Goal: Task Accomplishment & Management: Use online tool/utility

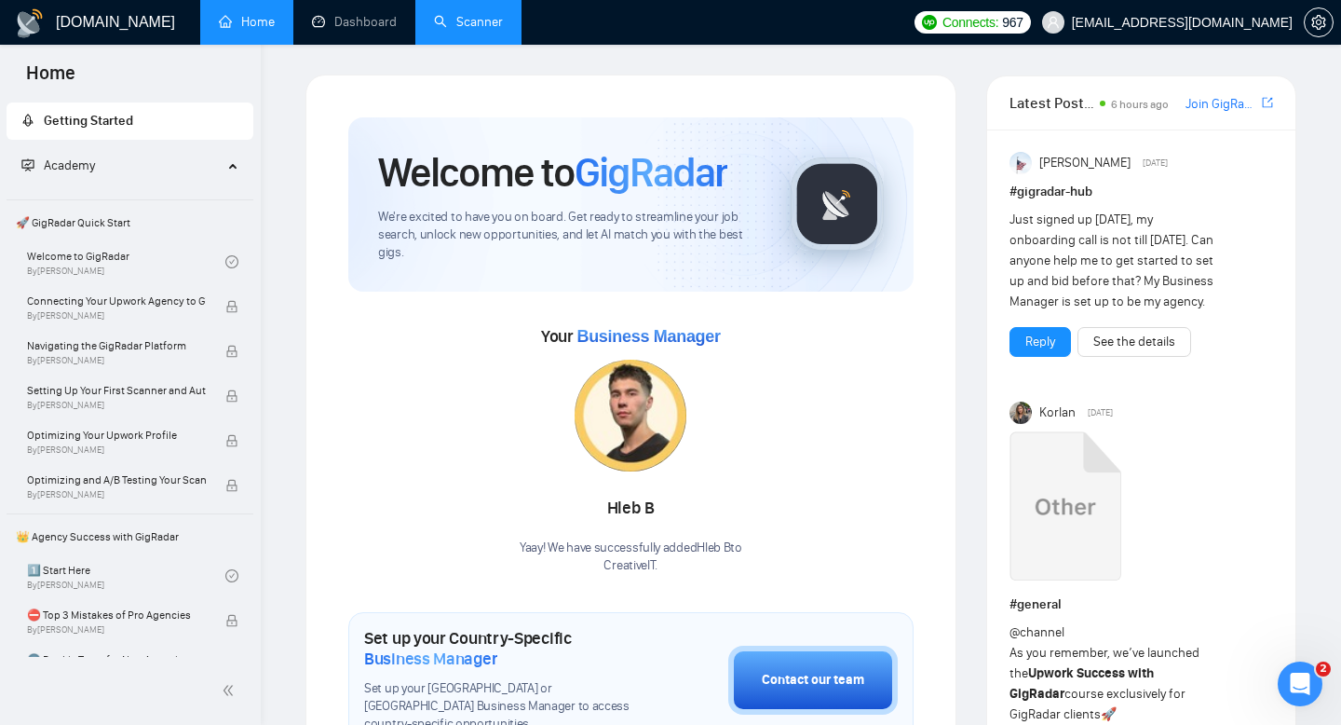
click at [441, 15] on link "Scanner" at bounding box center [468, 22] width 69 height 16
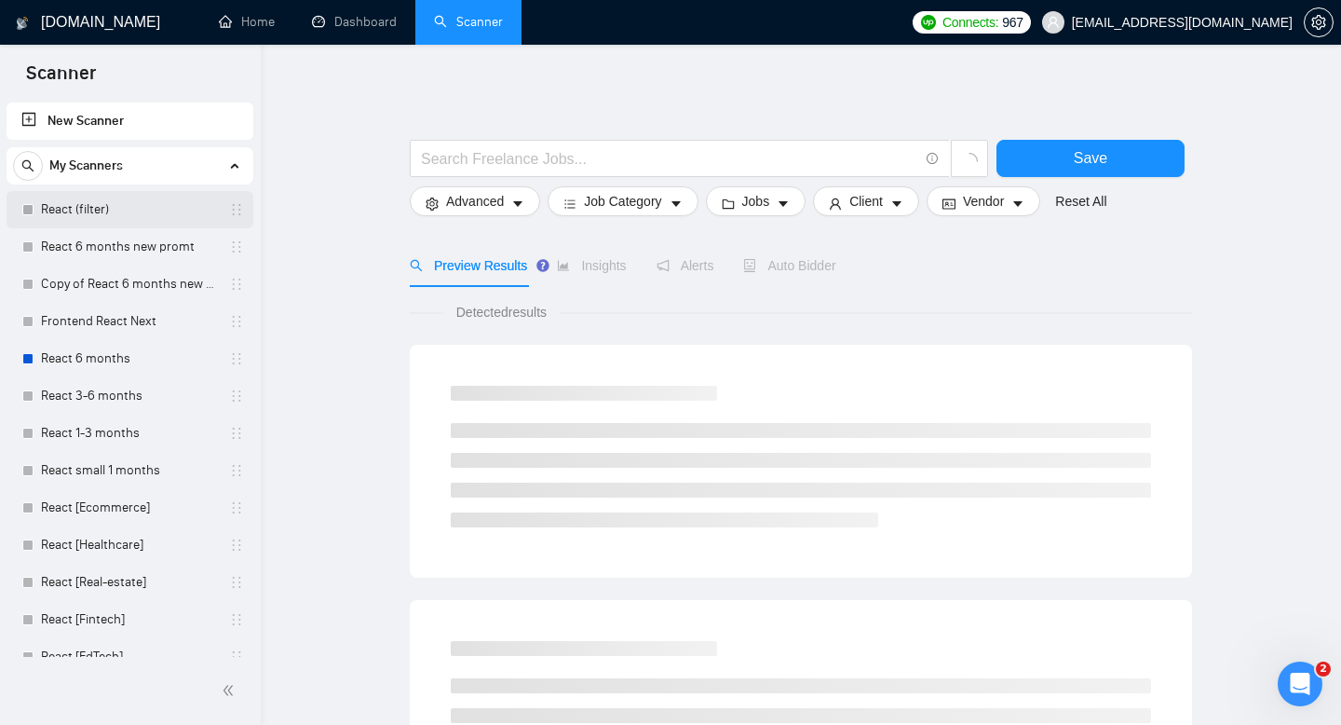
click at [129, 215] on link "React (filter)" at bounding box center [129, 209] width 177 height 37
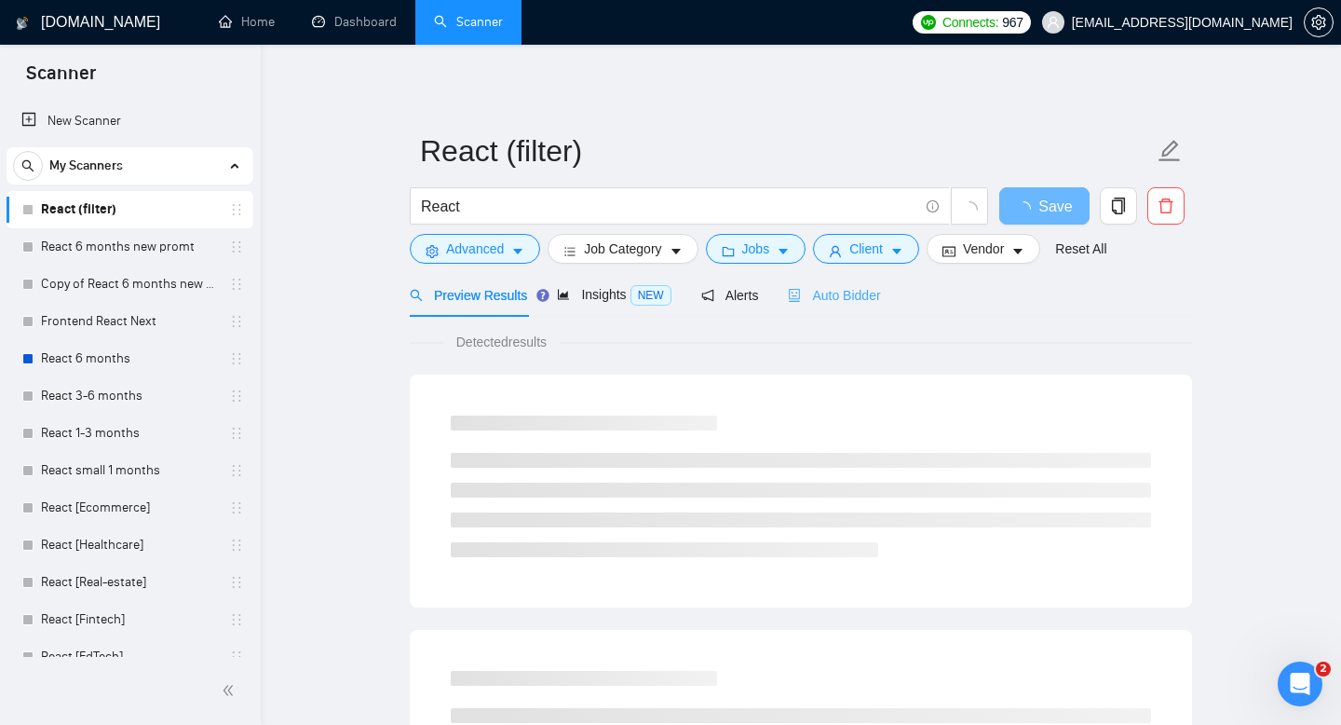
click at [819, 306] on div "Auto Bidder" at bounding box center [834, 295] width 92 height 44
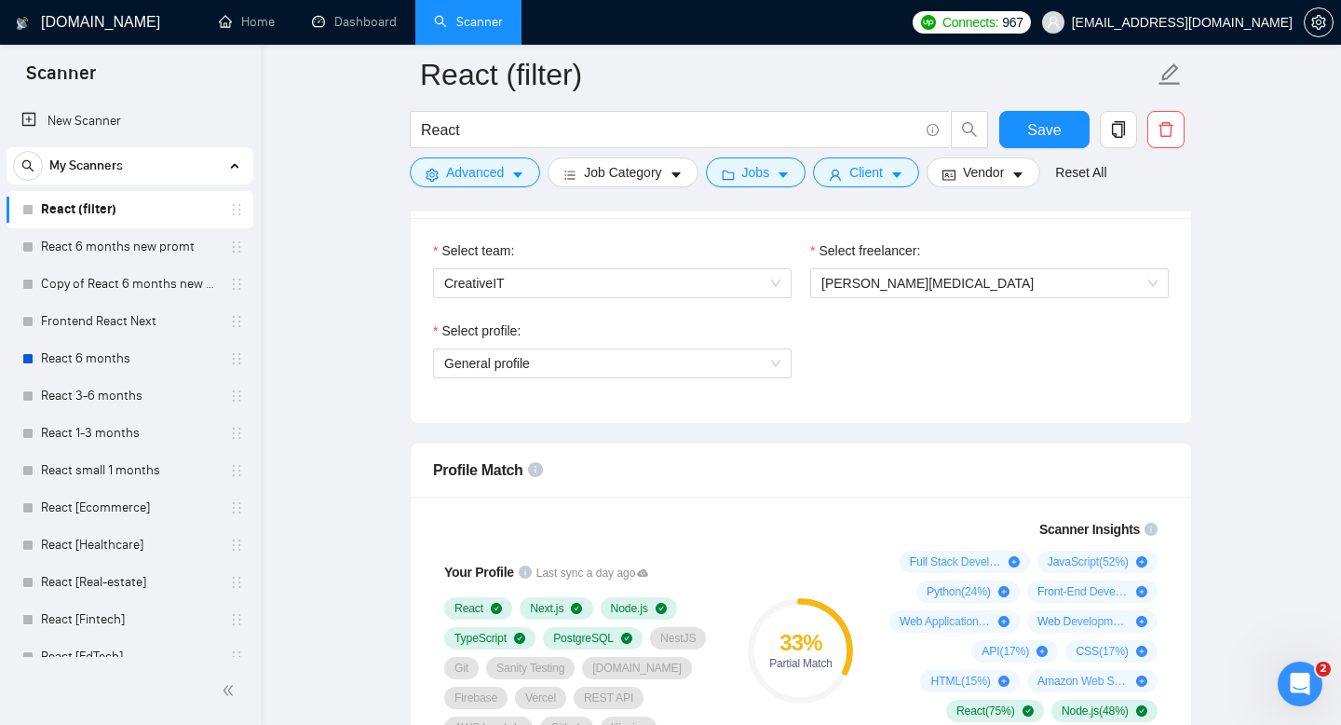
scroll to position [1036, 0]
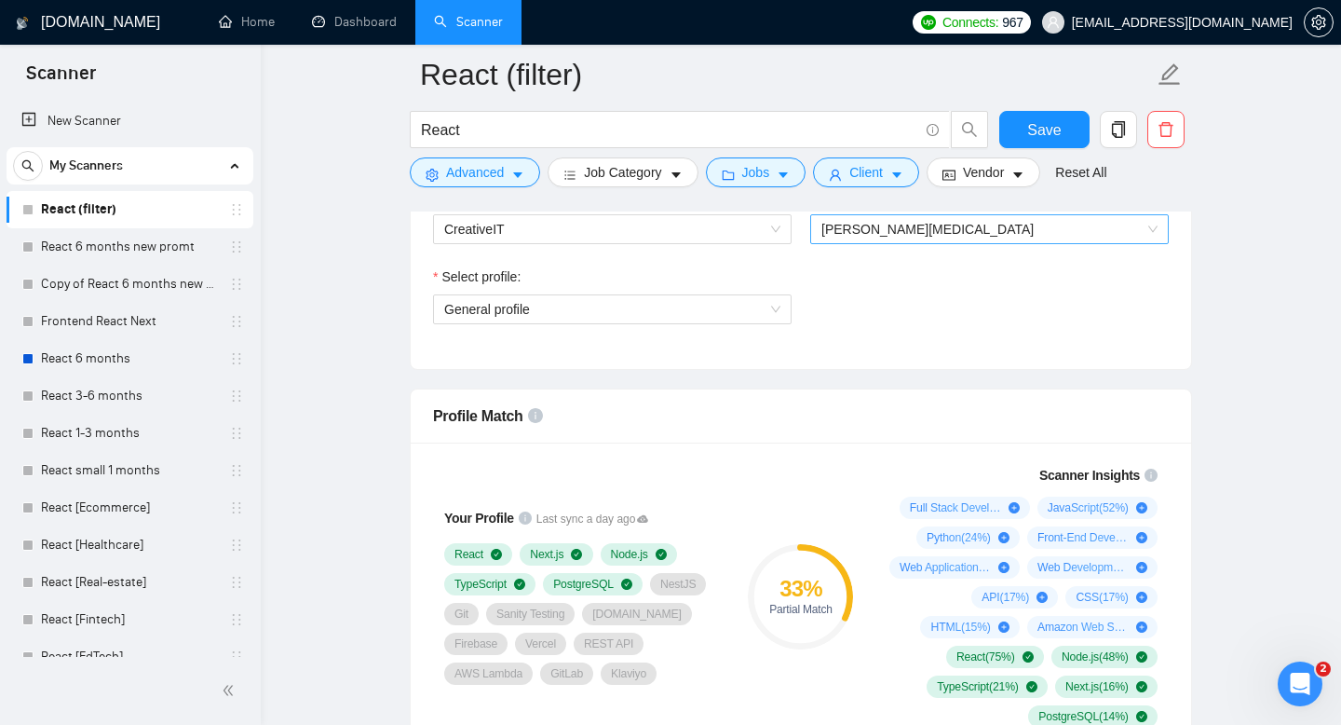
click at [995, 231] on span "Artsemi Bal" at bounding box center [989, 229] width 336 height 28
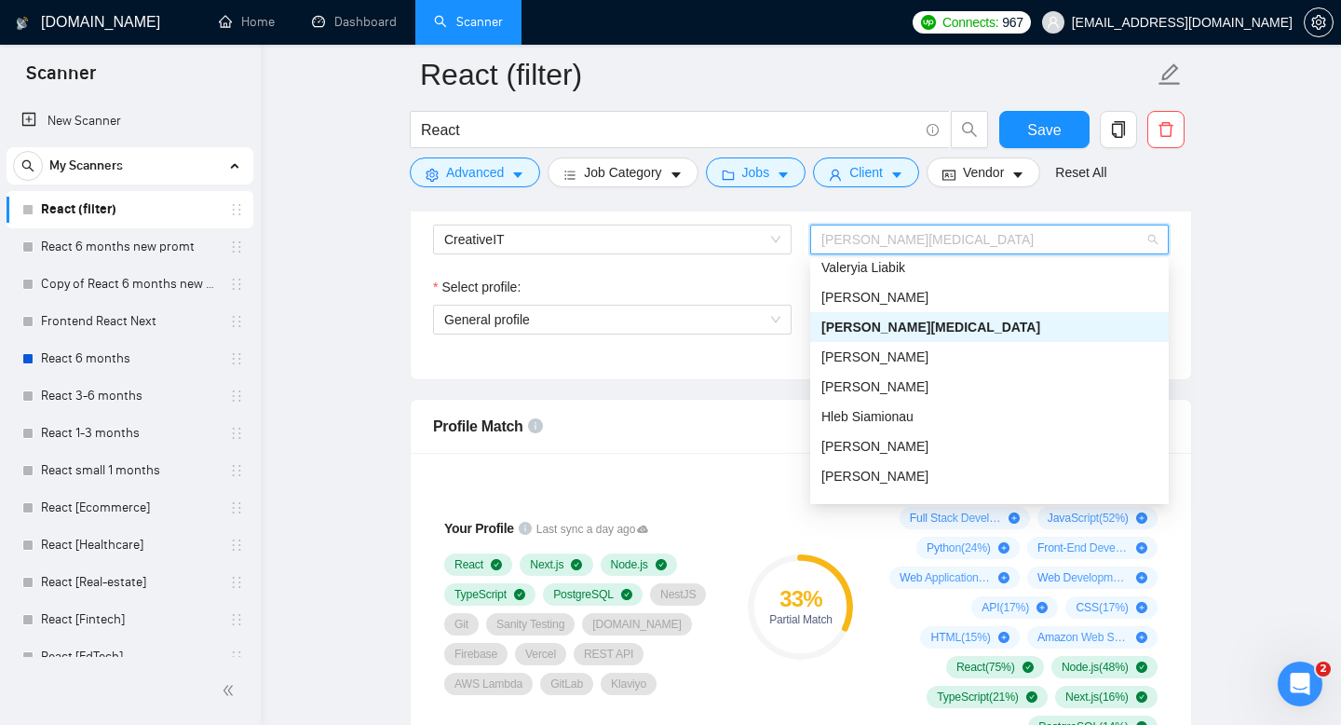
scroll to position [155, 0]
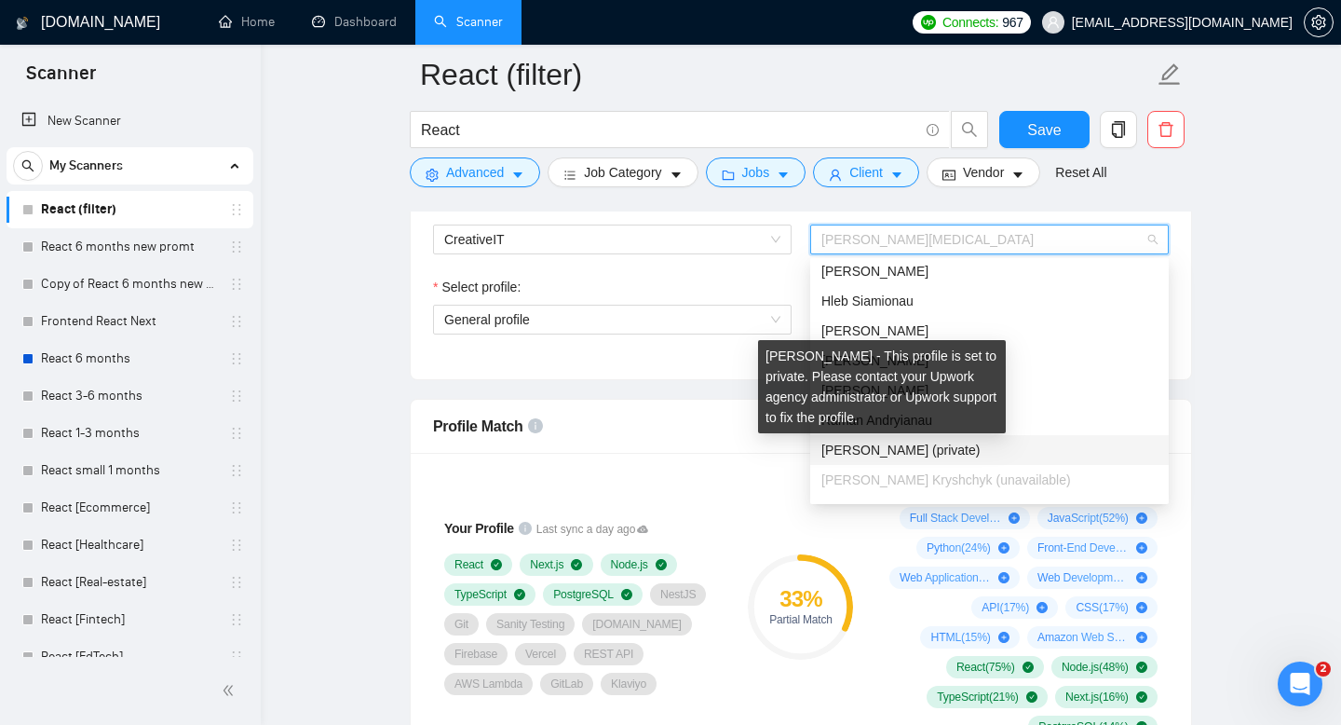
click at [906, 423] on div "Alex Bobko - This profile is set to private. Please contact your Upwork agency …" at bounding box center [882, 386] width 248 height 93
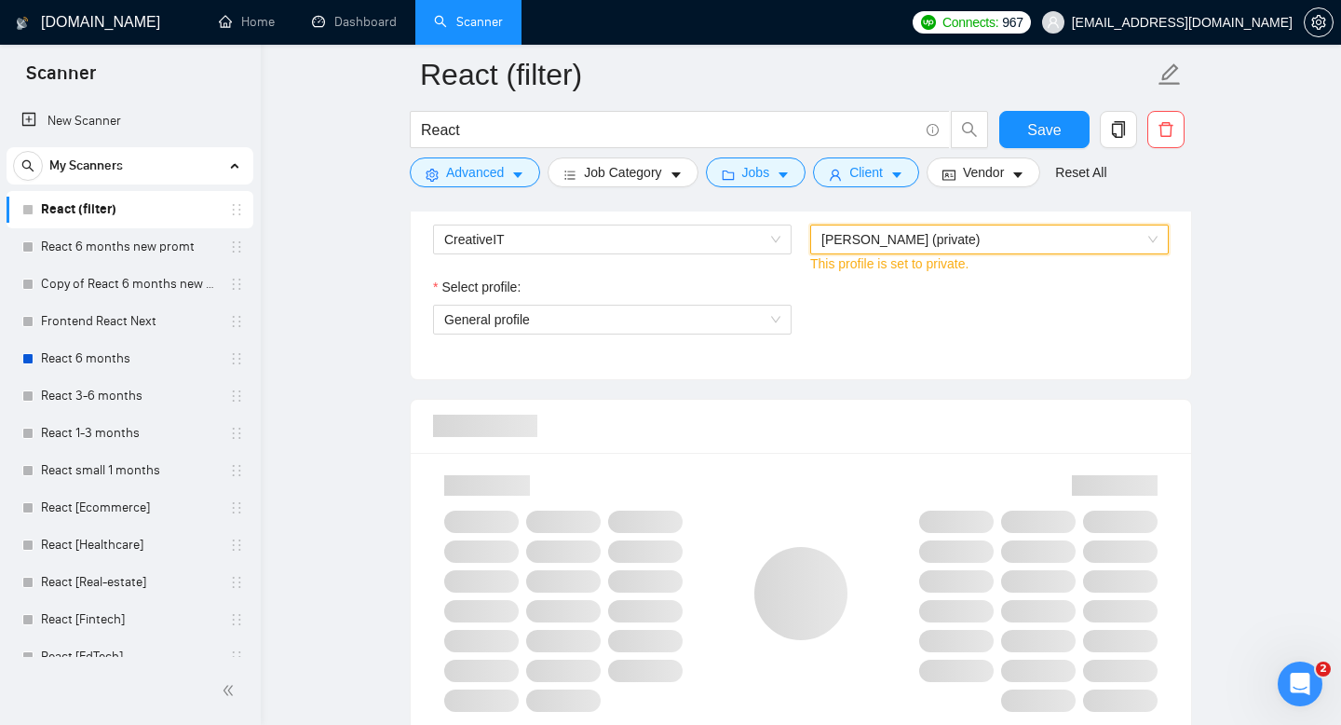
click at [981, 233] on span "Alex Bobko (private)" at bounding box center [989, 239] width 336 height 28
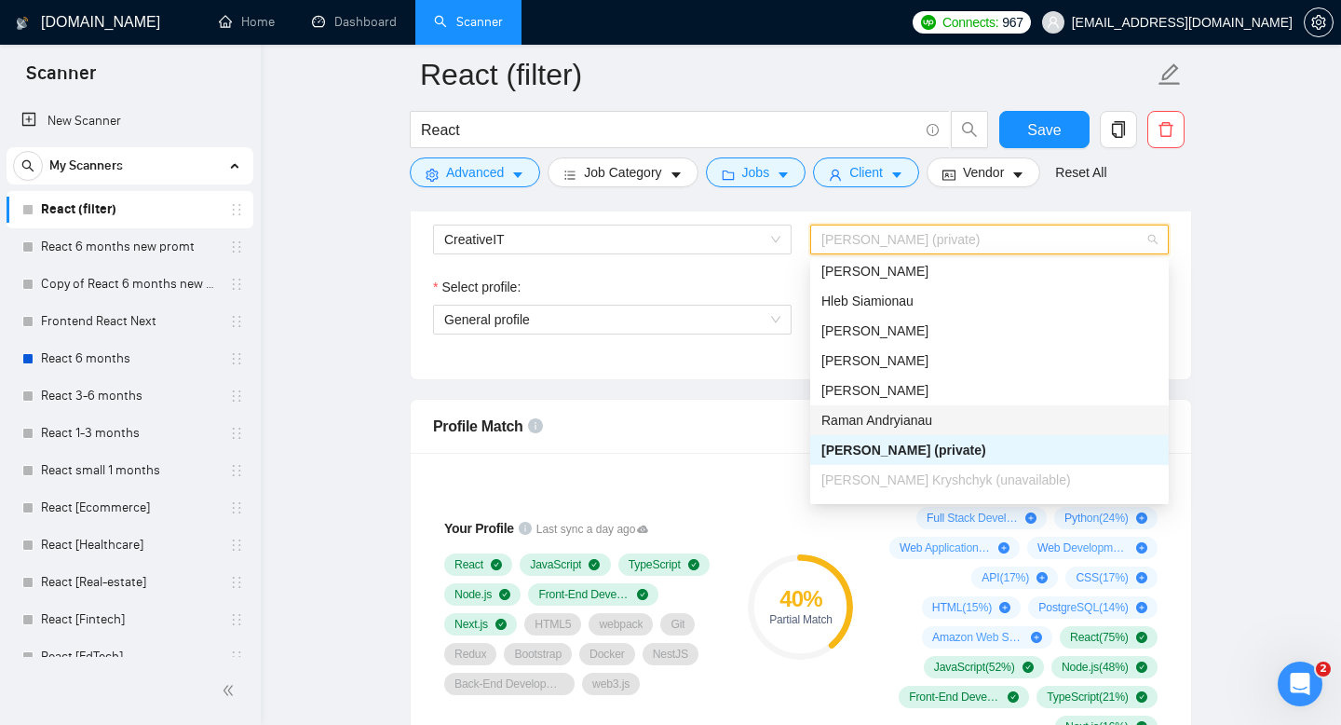
click at [895, 424] on span "Raman Andryianau" at bounding box center [876, 420] width 111 height 15
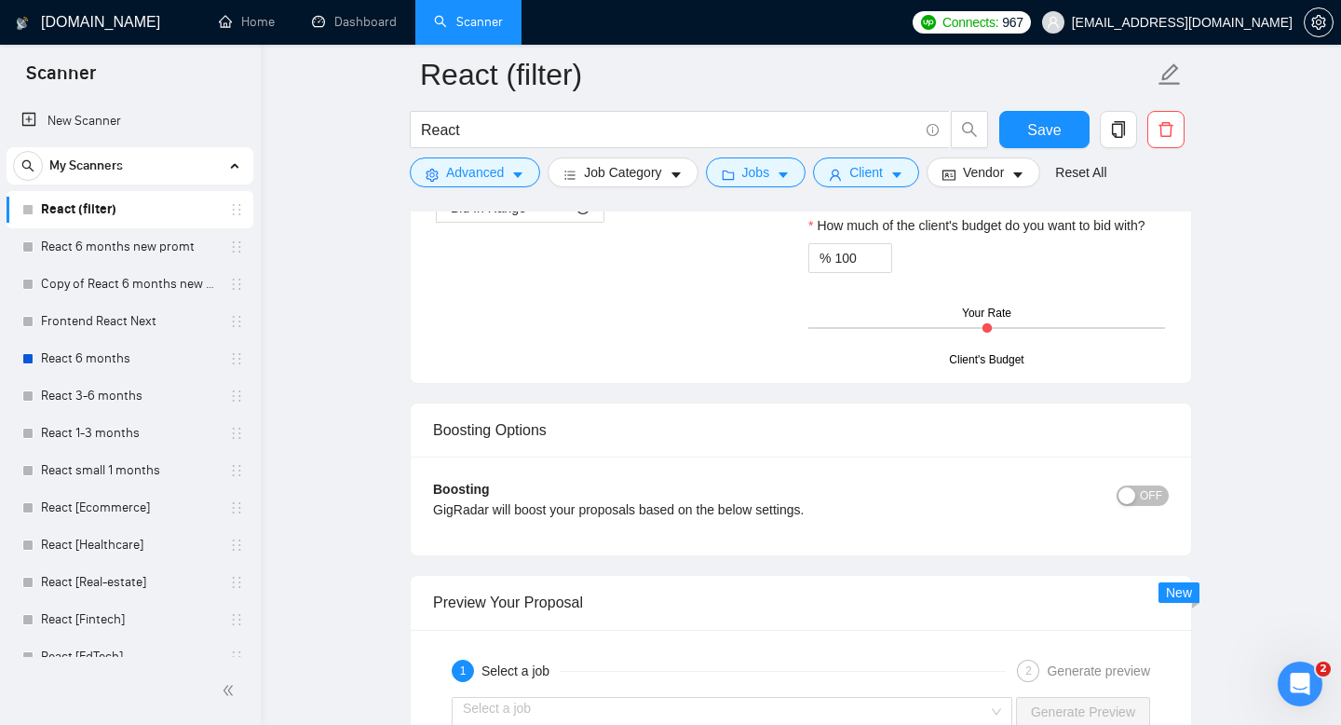
scroll to position [3468, 0]
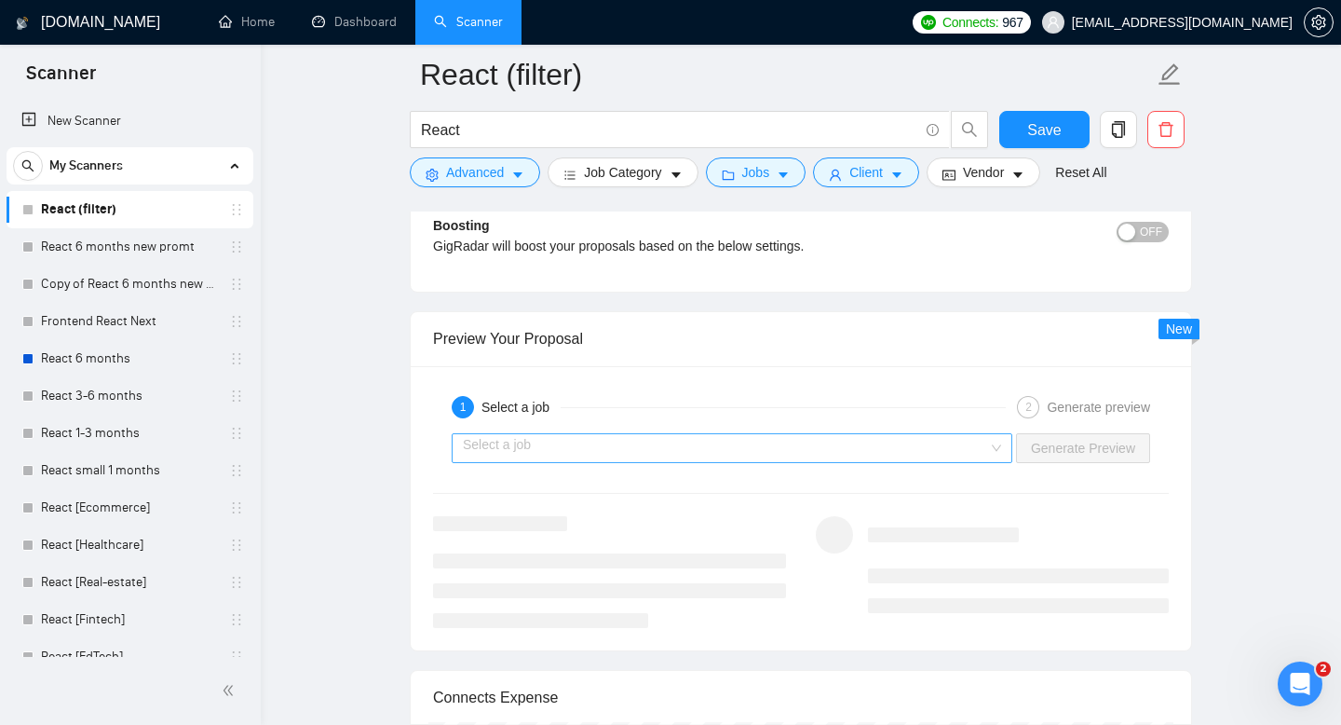
click at [718, 439] on input "search" at bounding box center [725, 448] width 525 height 28
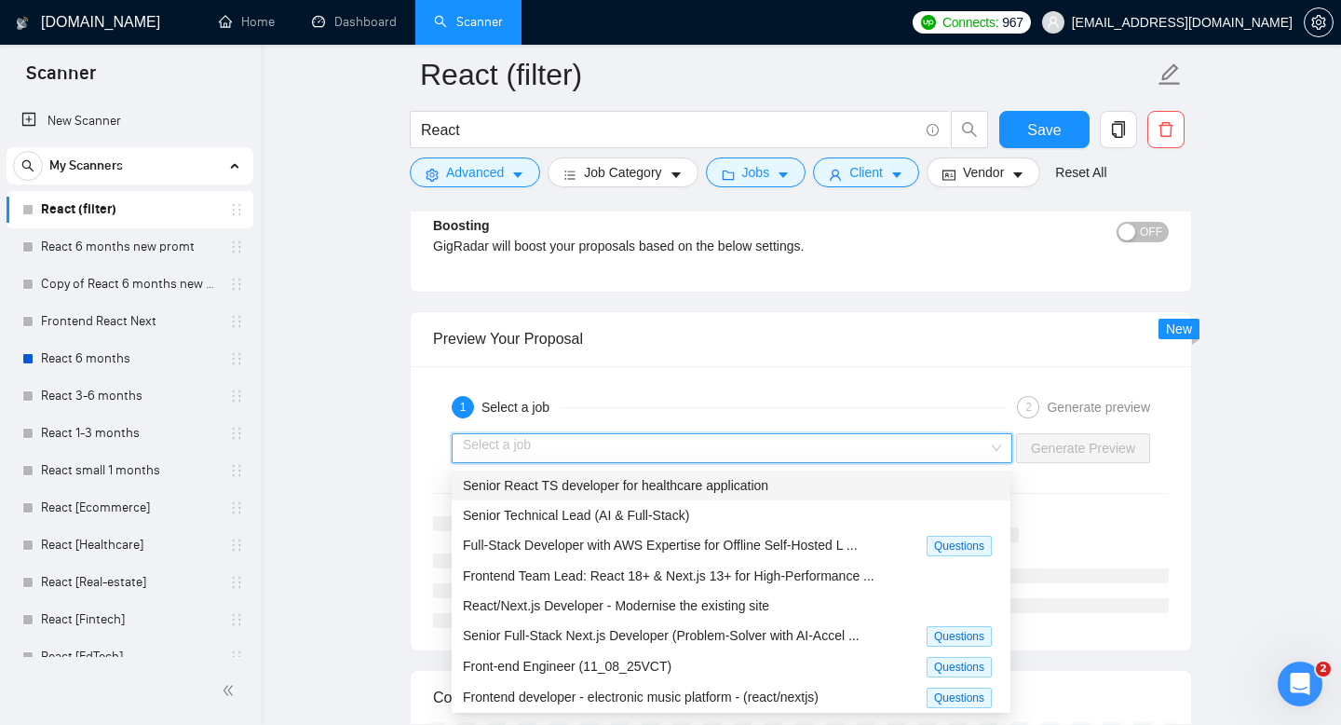
click at [660, 482] on span "Senior React TS developer for healthcare application" at bounding box center [615, 485] width 305 height 15
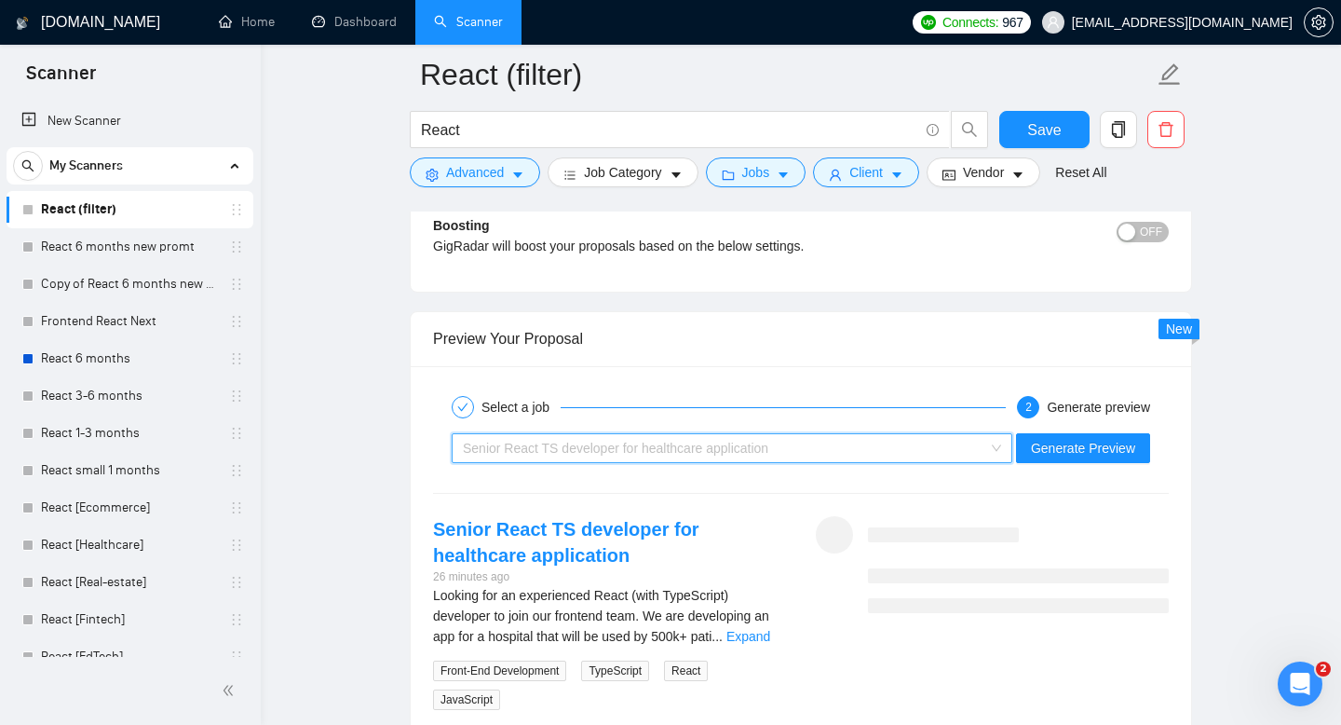
click at [762, 435] on div "Senior React TS developer for healthcare application" at bounding box center [724, 448] width 522 height 28
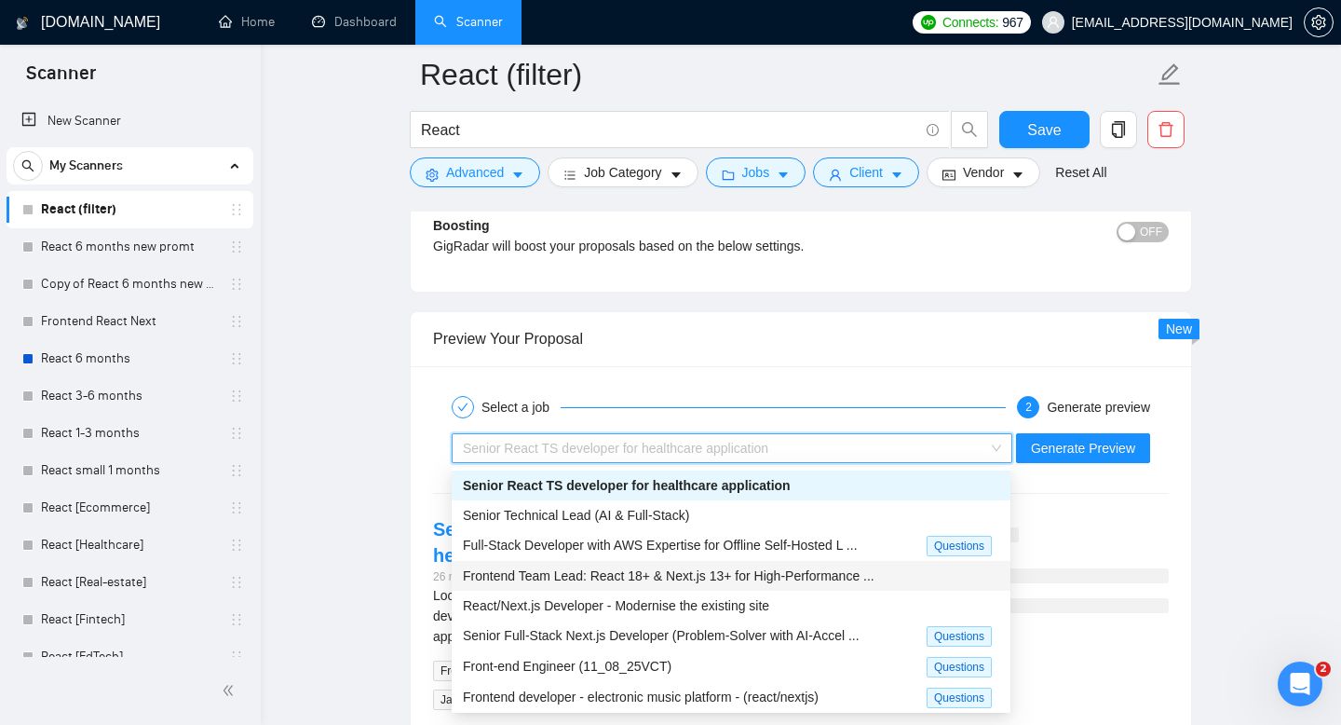
click at [722, 568] on span "Frontend Team Lead: React 18+ & Next.js 13+ for High-Performance ..." at bounding box center [669, 575] width 412 height 15
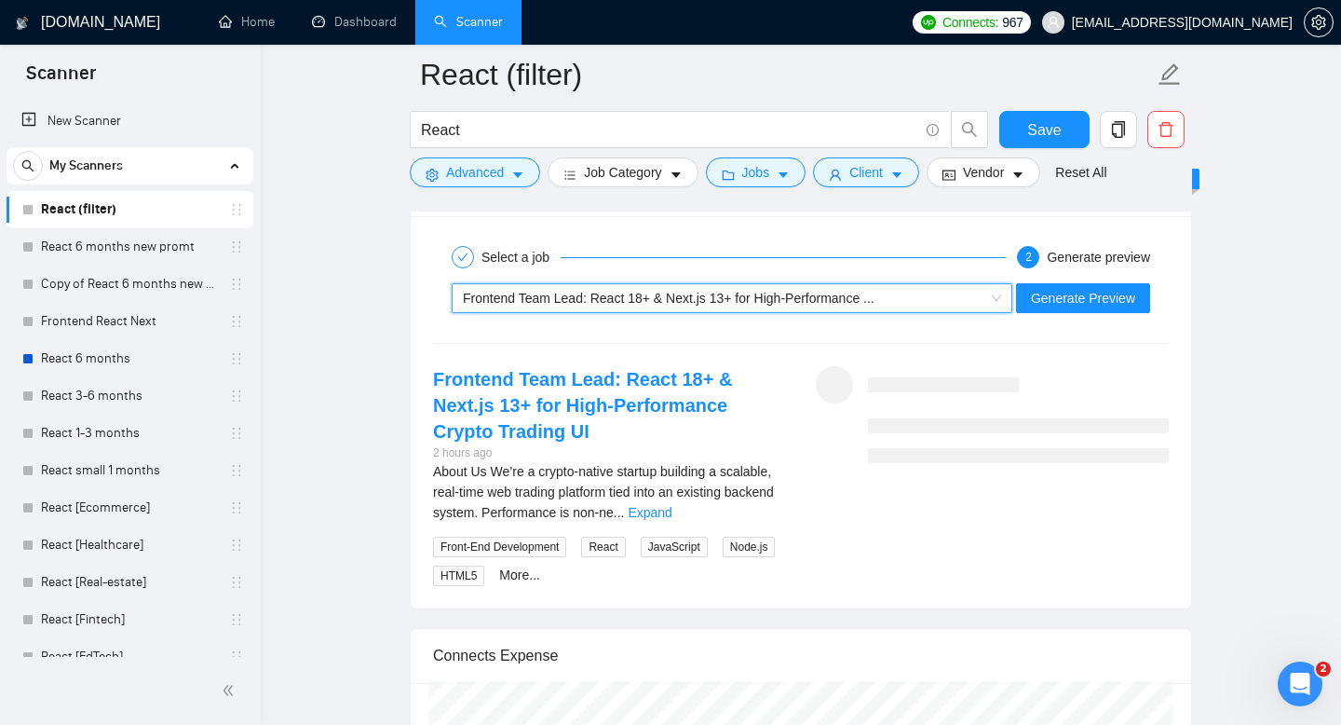
scroll to position [3644, 0]
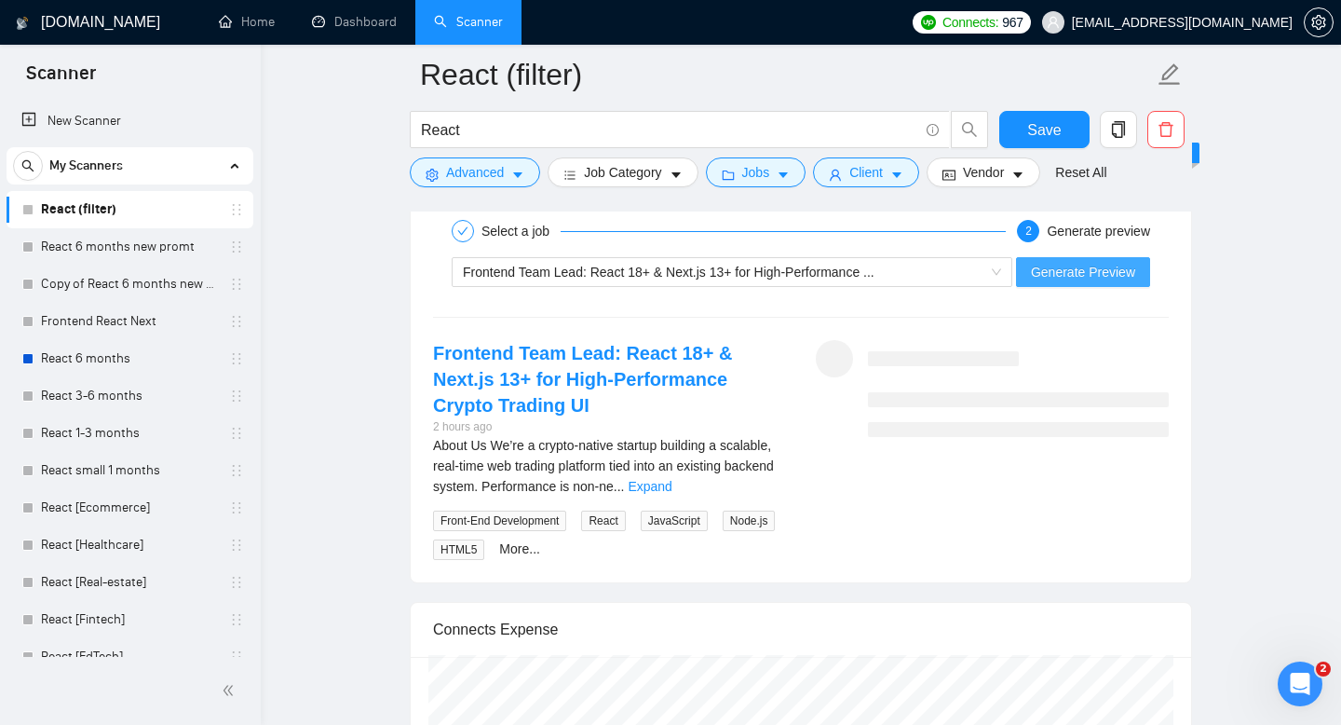
click at [1061, 280] on span "Generate Preview" at bounding box center [1083, 272] width 104 height 20
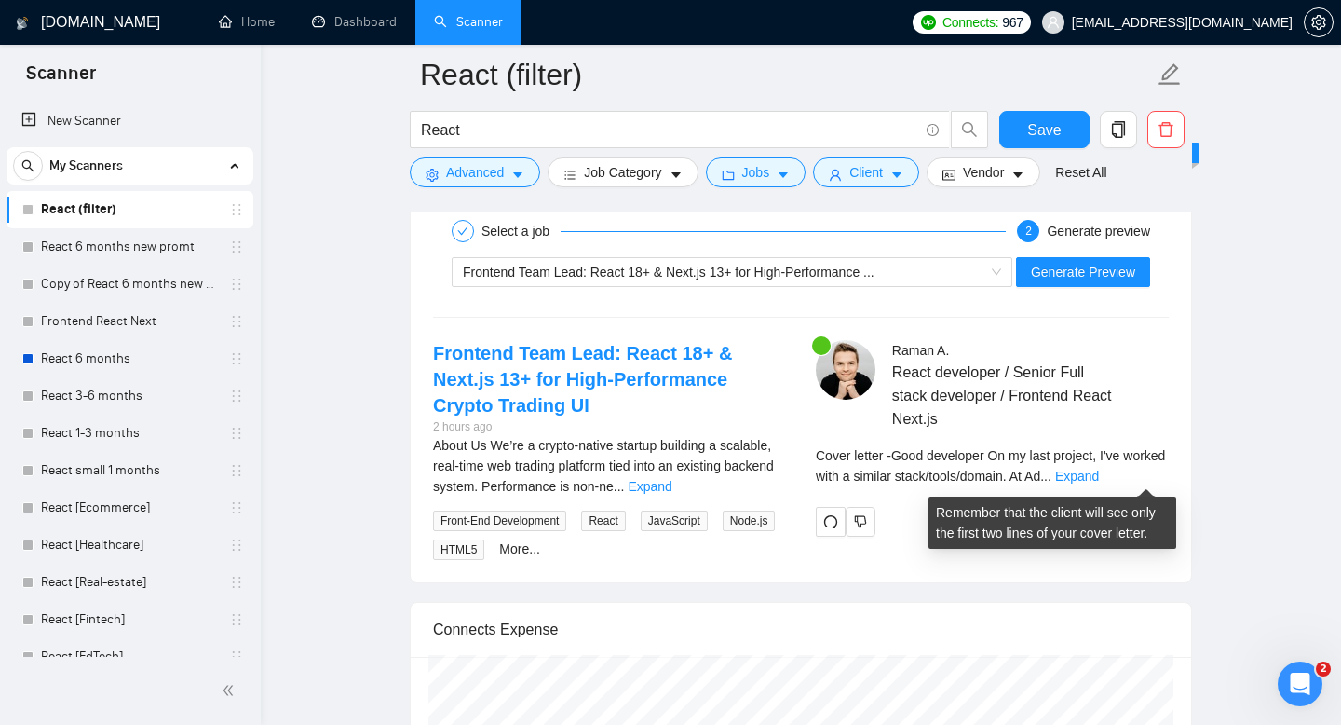
click at [1112, 473] on div "Cover letter - Good developer On my last project, I've worked with a similar st…" at bounding box center [992, 465] width 353 height 41
click at [1099, 470] on link "Expand" at bounding box center [1077, 475] width 44 height 15
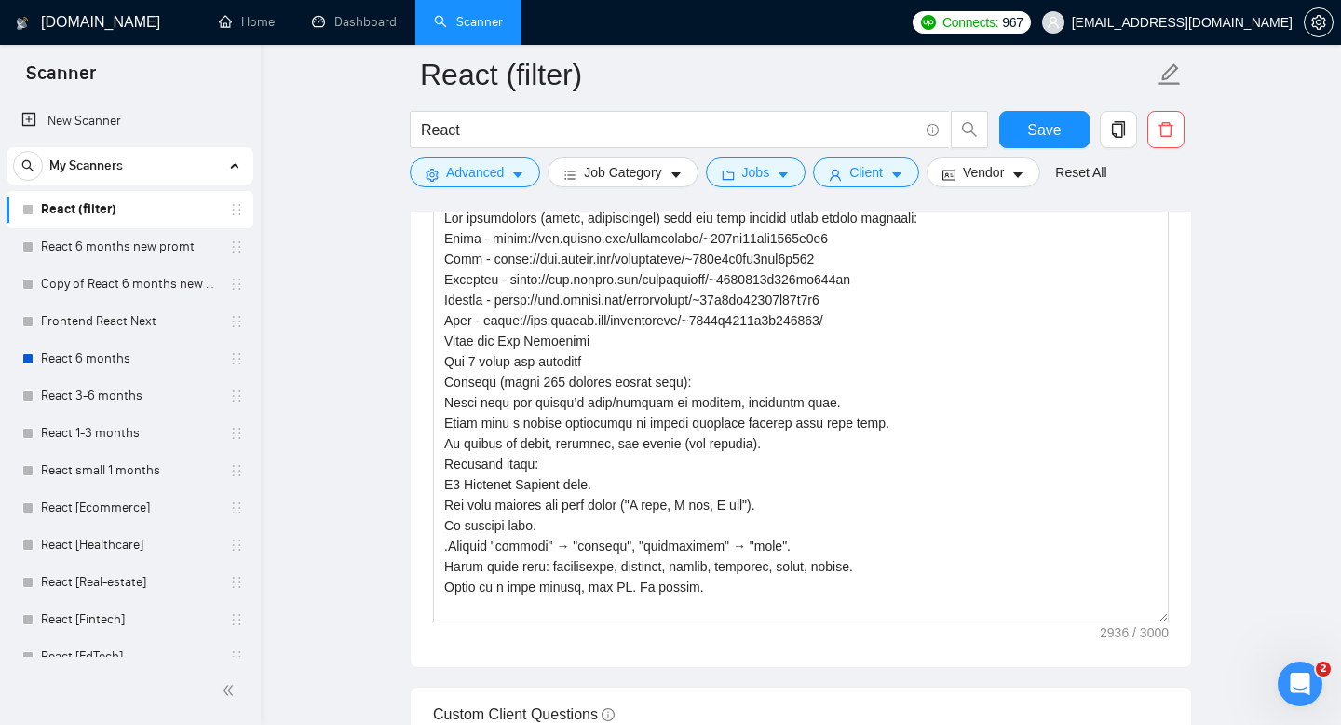
scroll to position [1949, 0]
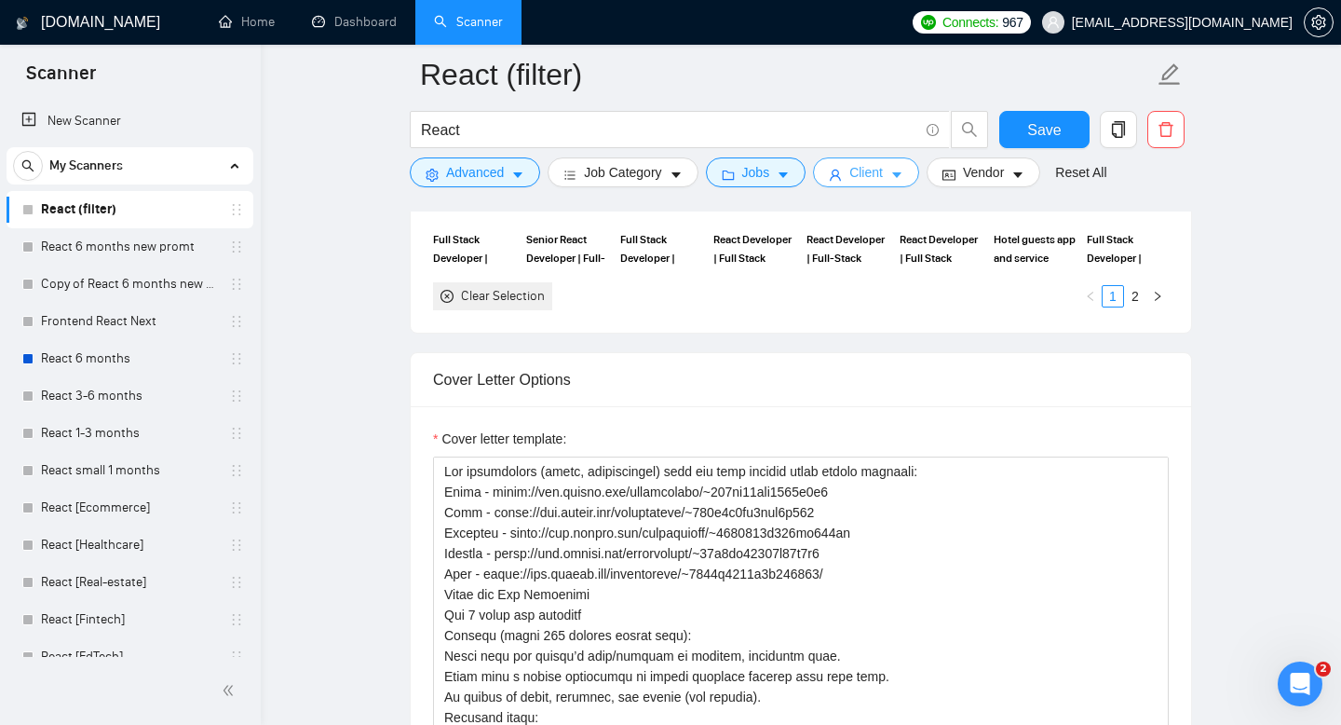
click at [852, 170] on button "Client" at bounding box center [866, 172] width 106 height 30
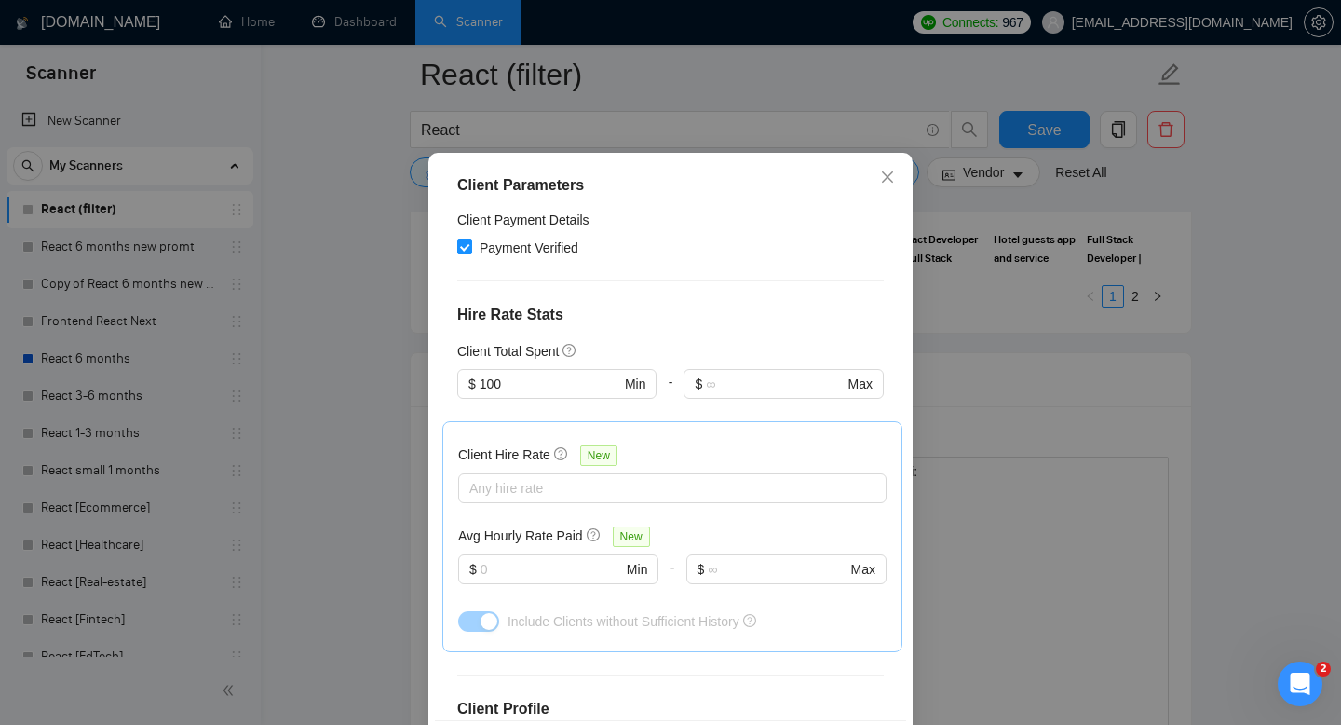
scroll to position [414, 0]
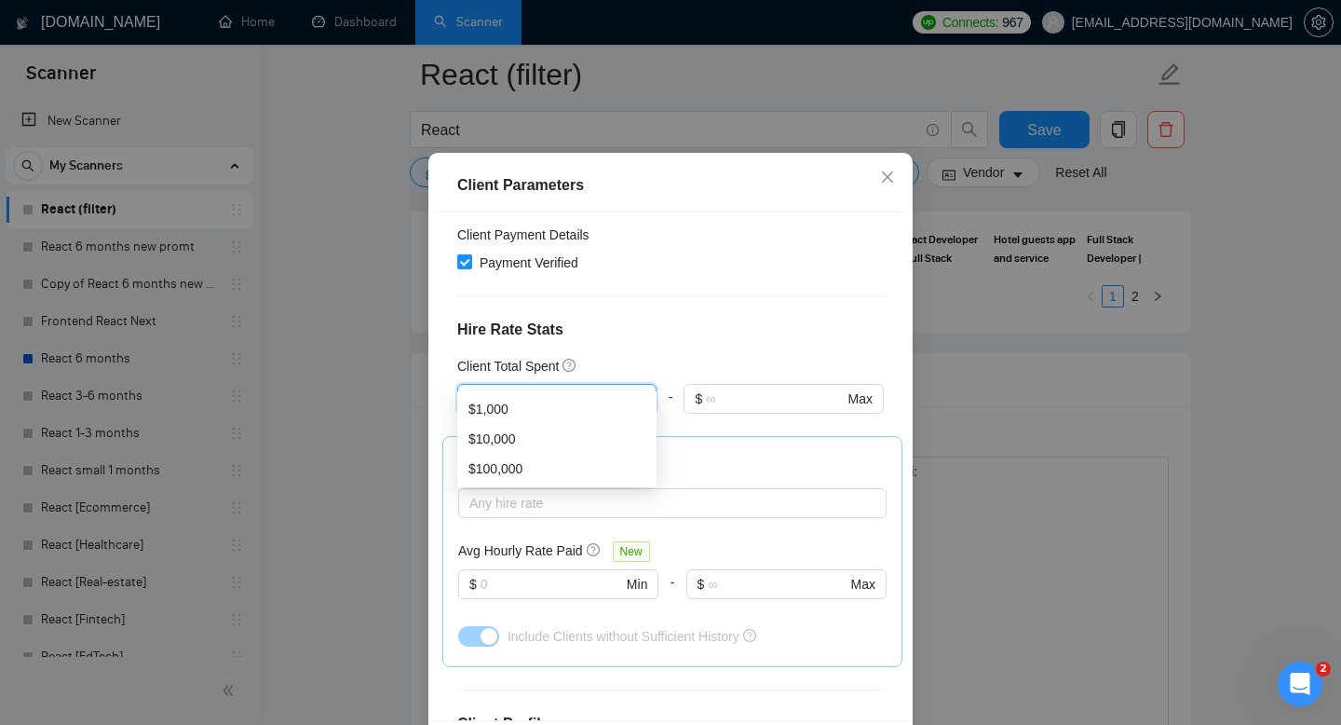
drag, startPoint x: 555, startPoint y: 366, endPoint x: 431, endPoint y: 366, distance: 123.9
click at [431, 366] on div "Client Parameters Client Location Include Client Countries Europe Americas Unit…" at bounding box center [670, 466] width 484 height 627
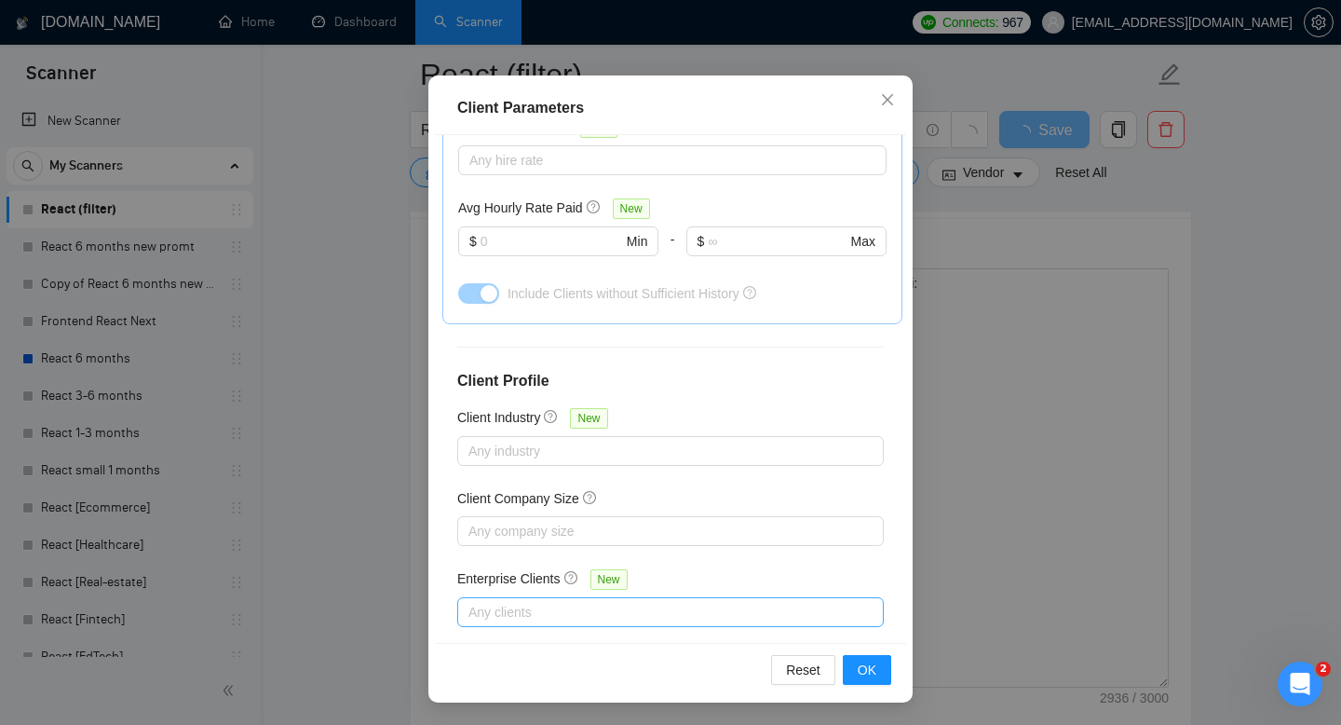
scroll to position [2146, 0]
type input "10"
click at [861, 670] on span "OK" at bounding box center [867, 669] width 19 height 20
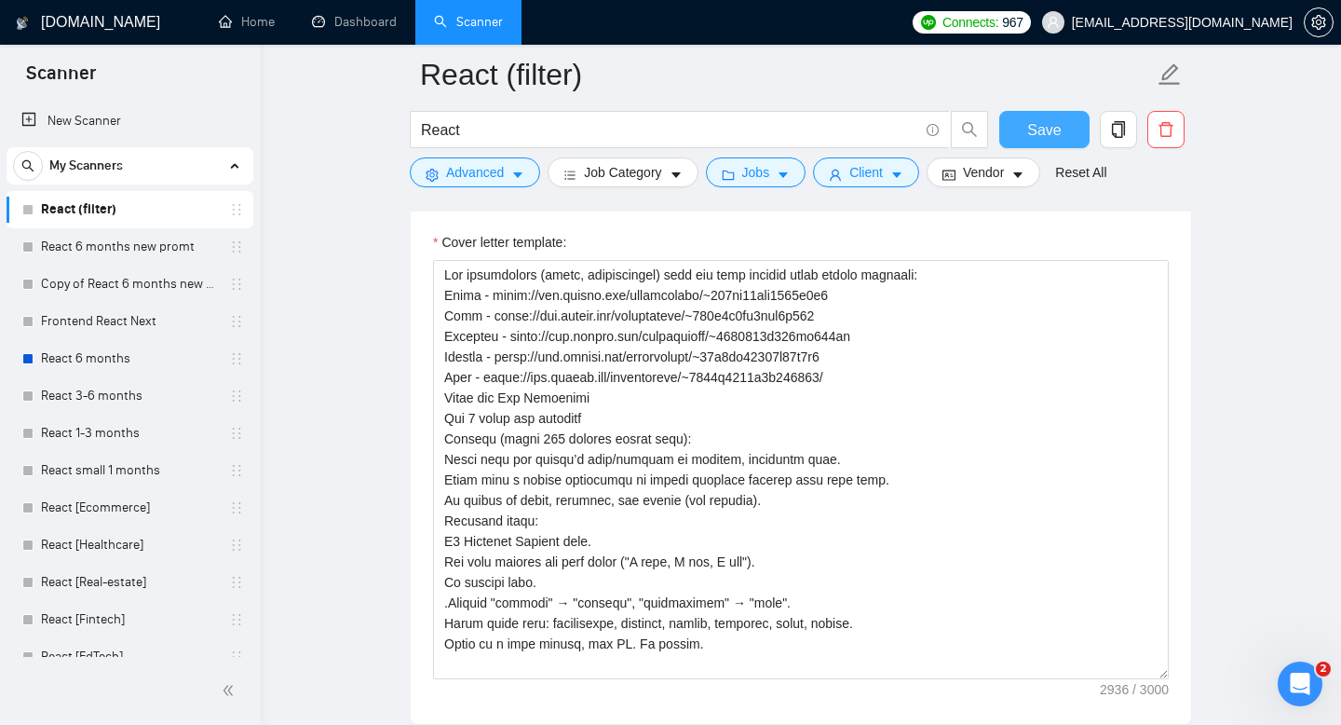
click at [1049, 121] on span "Save" at bounding box center [1044, 129] width 34 height 23
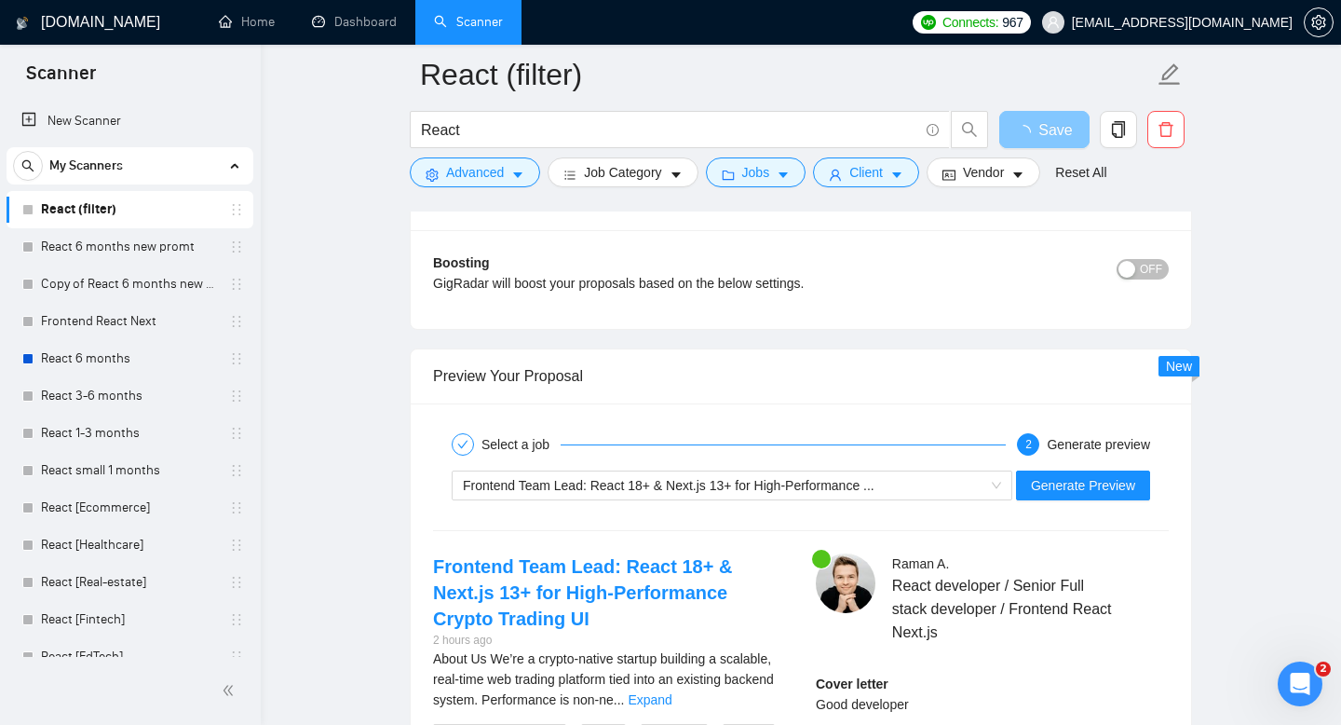
scroll to position [3497, 0]
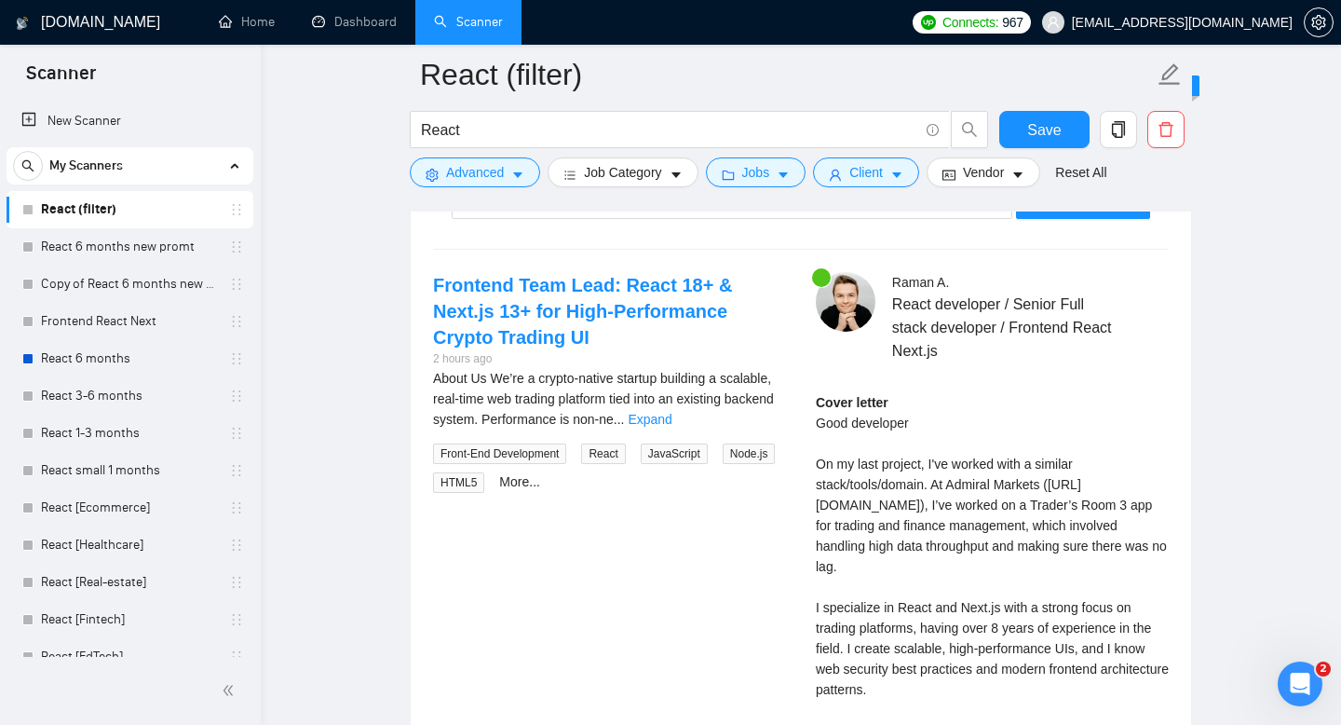
click at [814, 417] on div "Raman A . React developer / Senior Full stack developer / Frontend React Next.j…" at bounding box center [992, 623] width 383 height 703
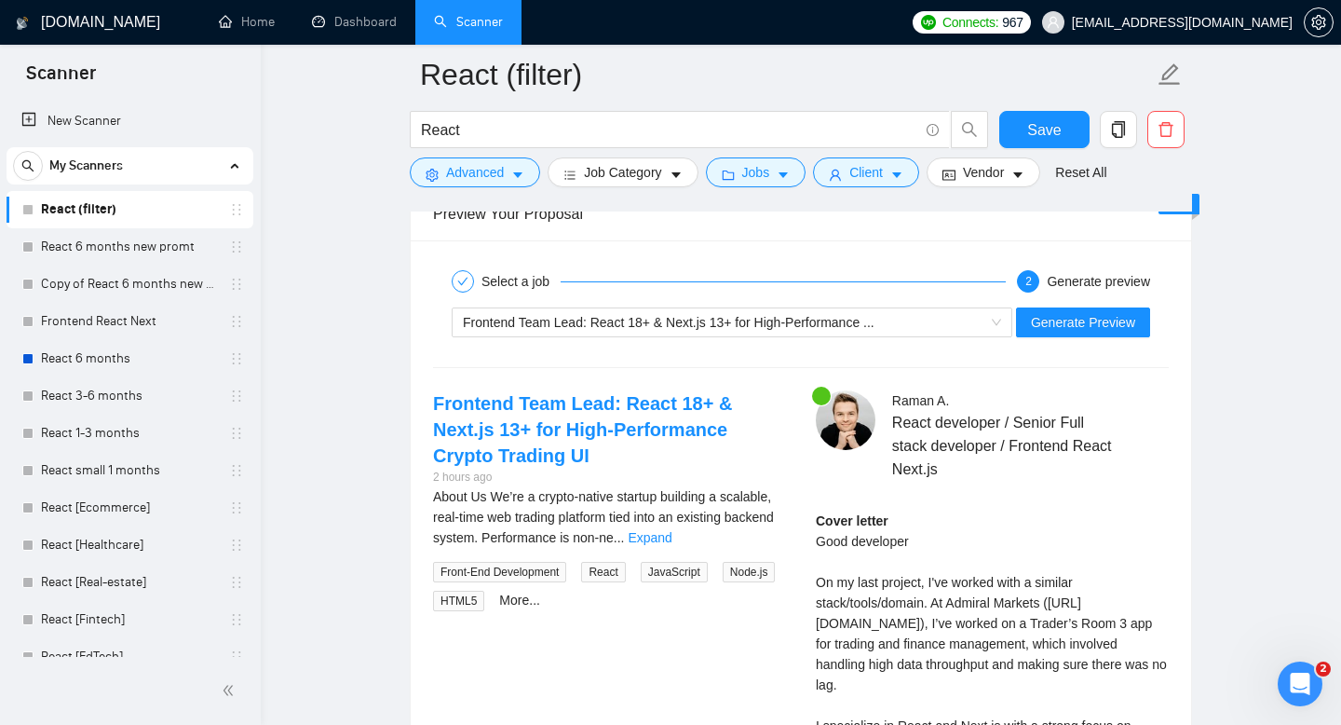
scroll to position [3347, 0]
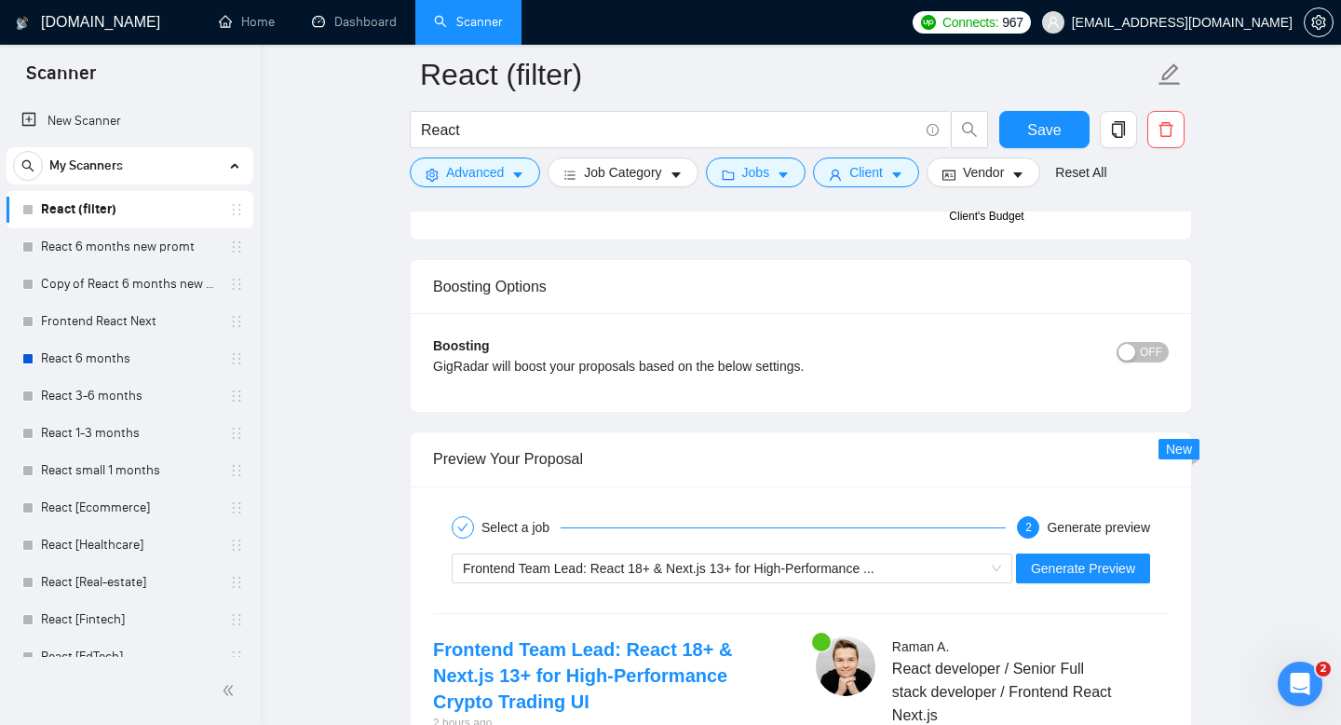
click at [811, 352] on div "Boosting GigRadar will boost your proposals based on the below settings." at bounding box center [709, 362] width 552 height 54
click at [752, 563] on span "Frontend Team Lead: React 18+ & Next.js 13+ for High-Performance ..." at bounding box center [669, 568] width 412 height 15
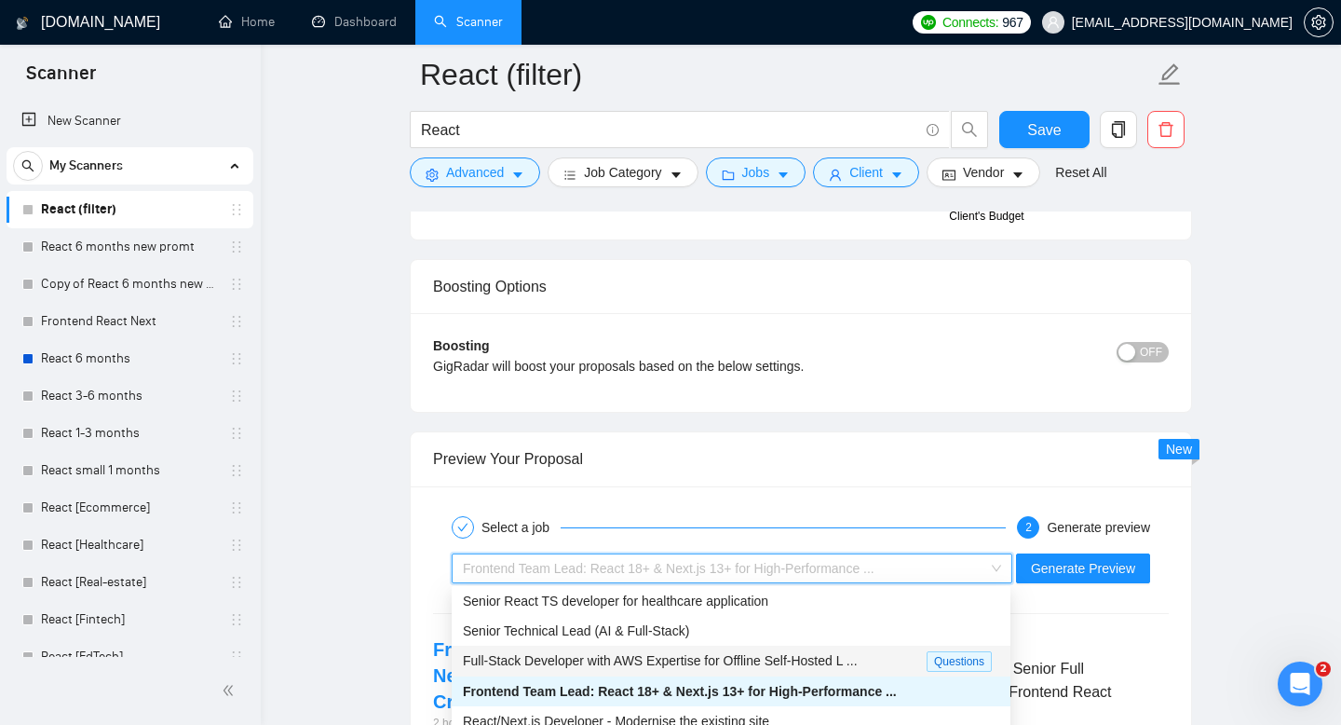
scroll to position [0, 0]
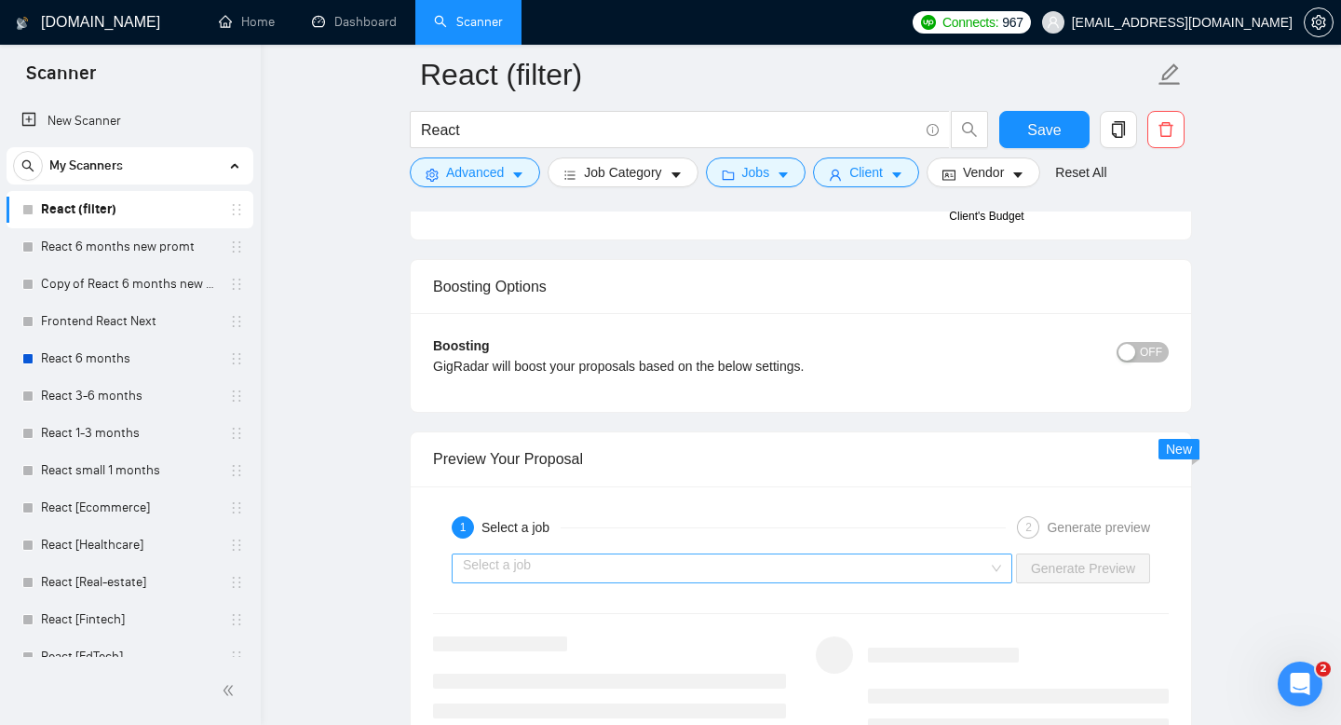
click at [776, 568] on input "search" at bounding box center [725, 568] width 525 height 28
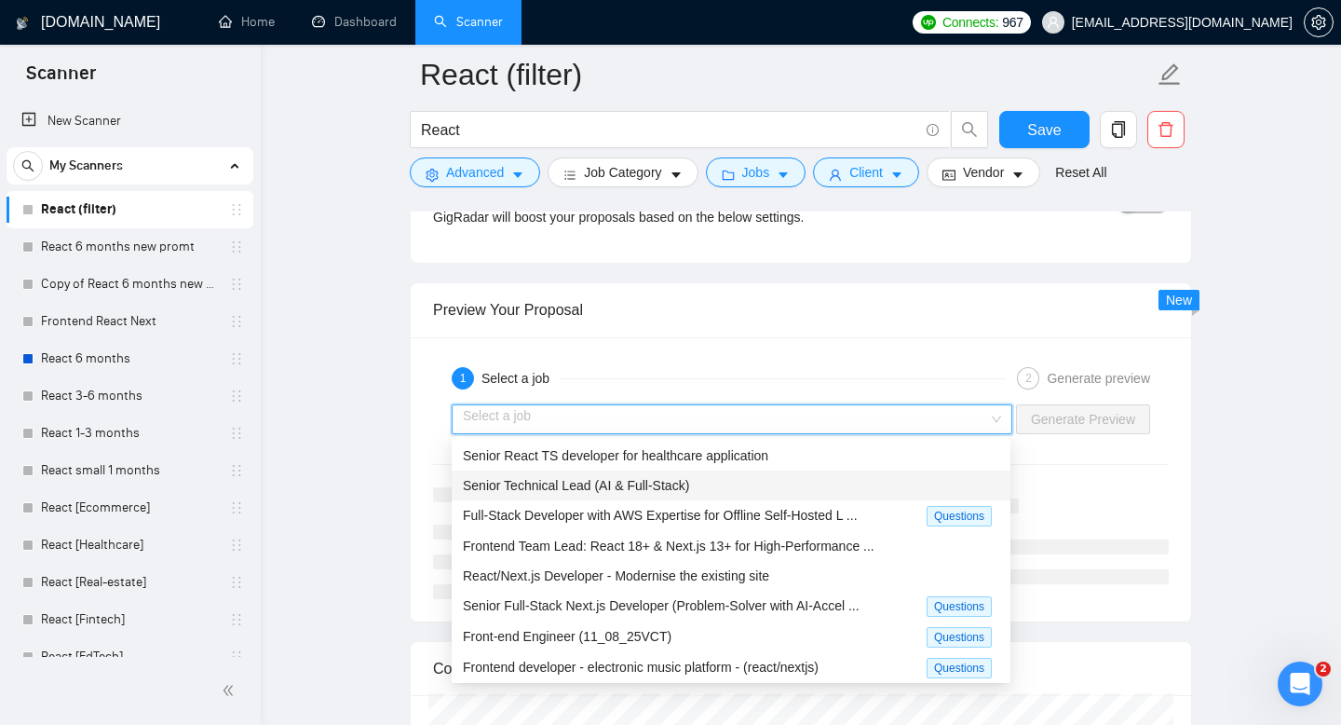
click at [731, 375] on div "1 Select a job" at bounding box center [729, 378] width 554 height 22
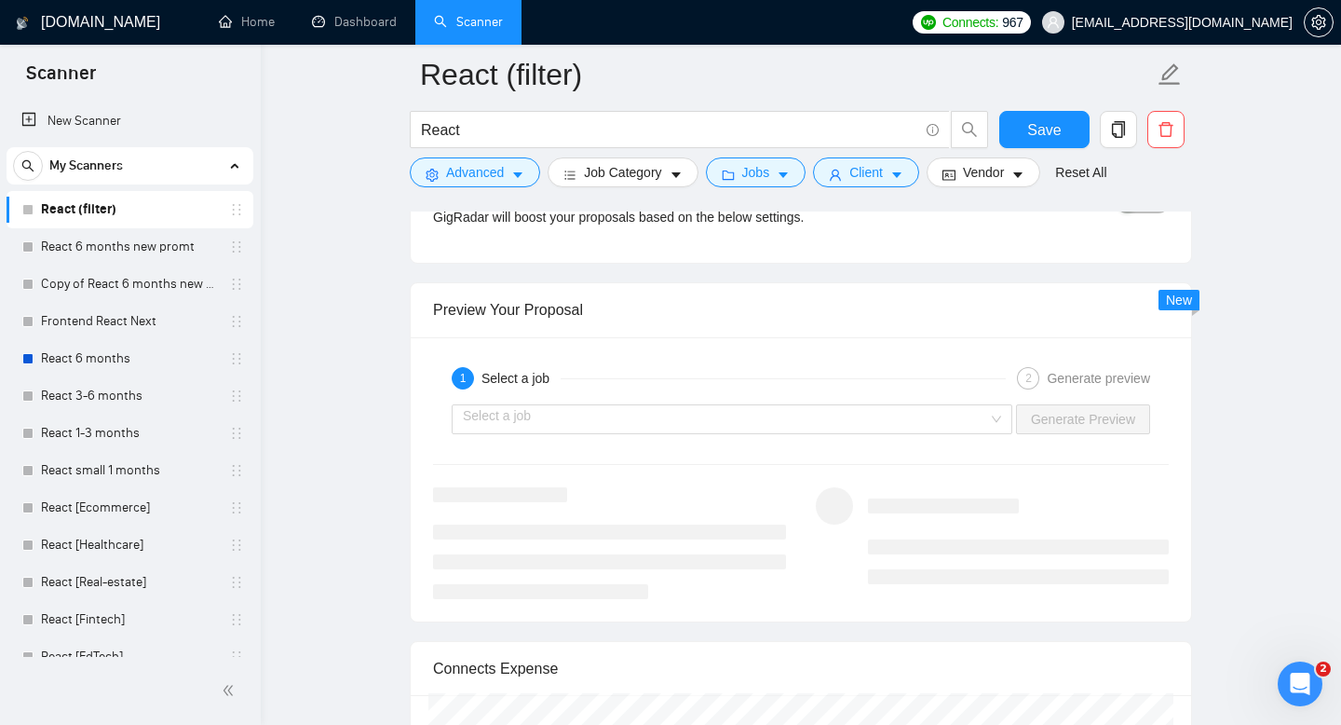
click at [150, 214] on link "React (filter)" at bounding box center [129, 209] width 177 height 37
click at [1022, 127] on button "Save" at bounding box center [1044, 129] width 90 height 37
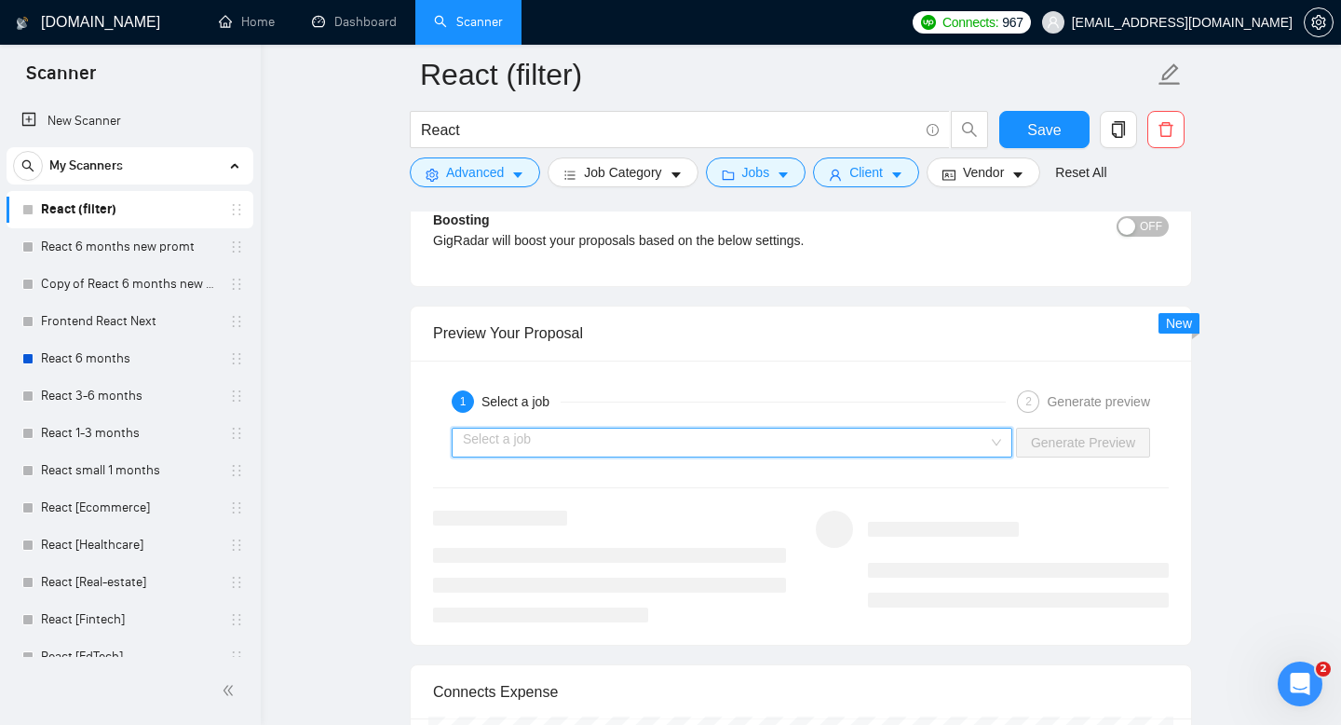
click at [742, 443] on input "search" at bounding box center [725, 442] width 525 height 28
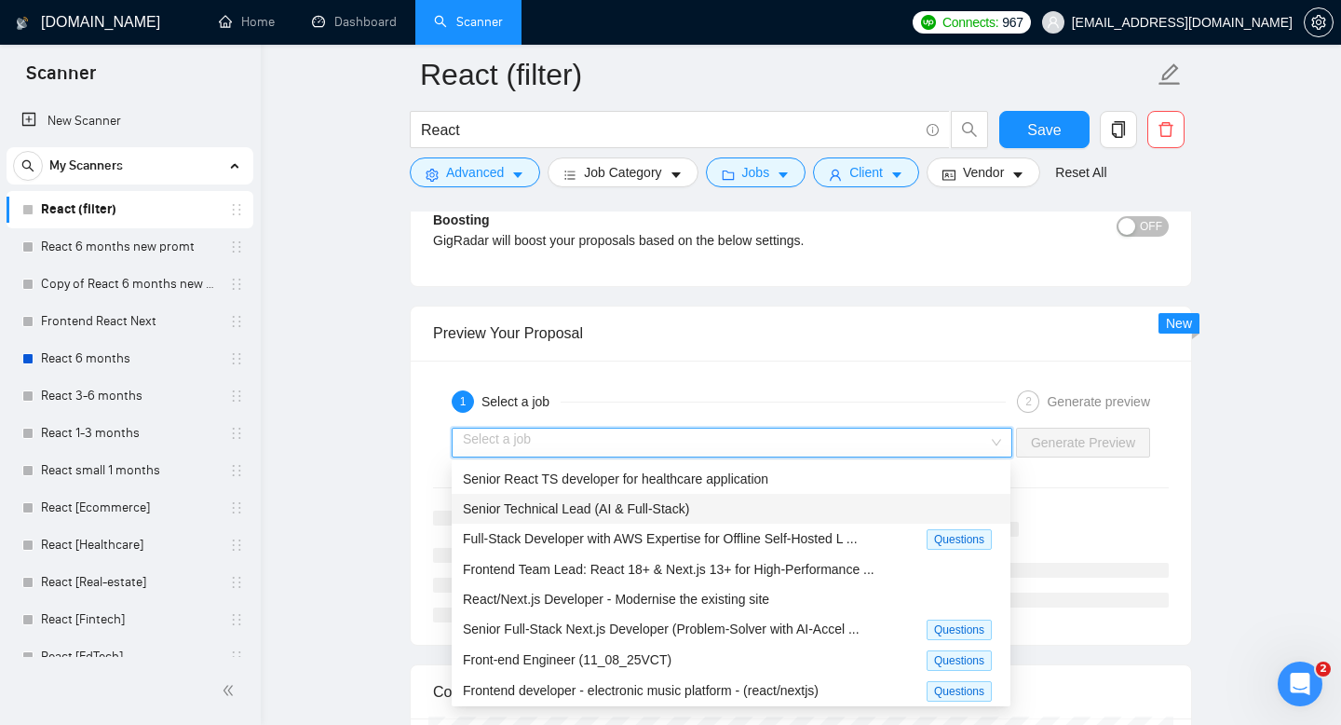
click at [689, 501] on span "Senior Technical Lead (AI & Full-Stack)" at bounding box center [576, 508] width 226 height 15
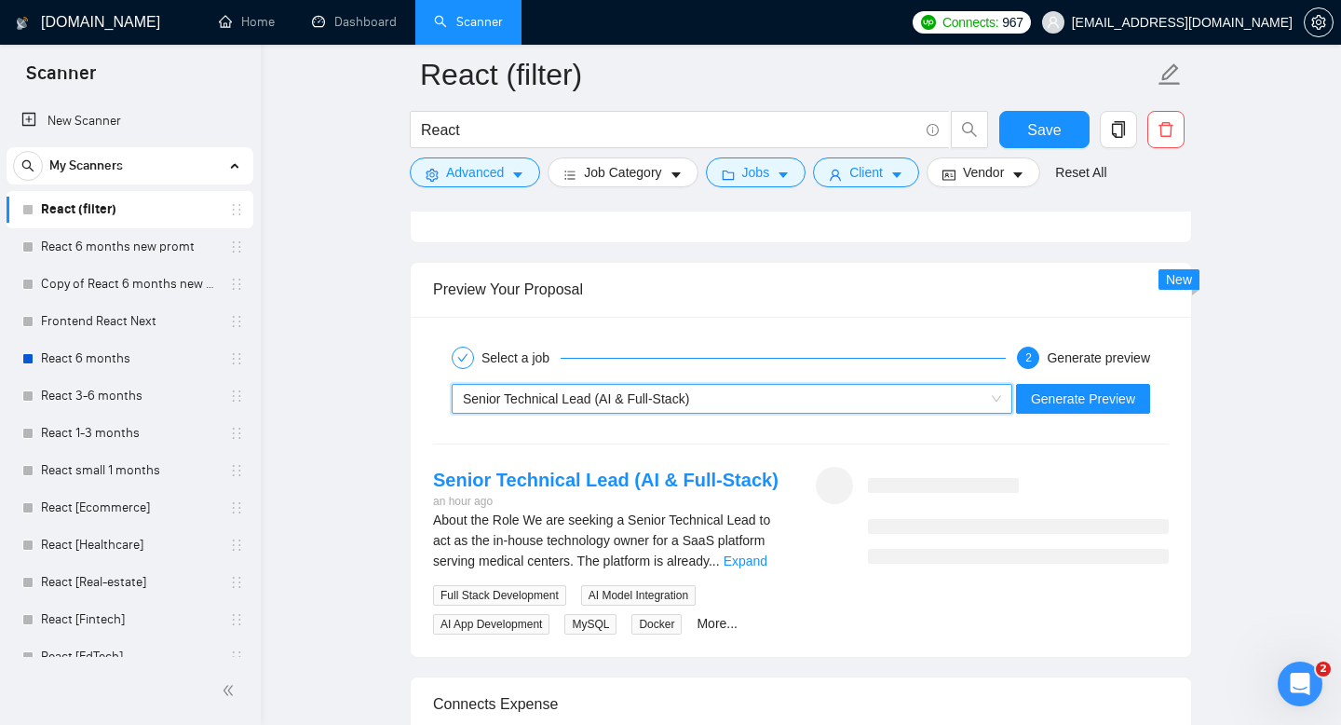
scroll to position [3567, 0]
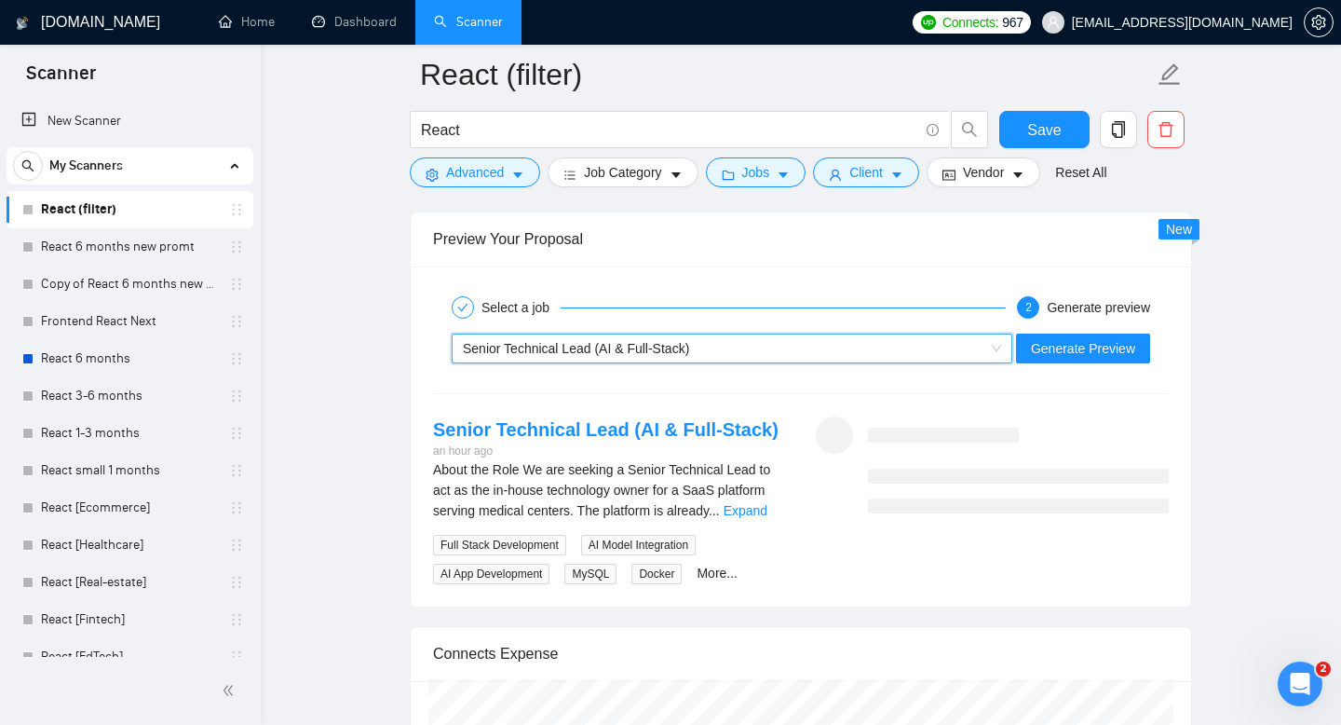
click at [791, 321] on div "Select a job 2 Generate preview" at bounding box center [801, 307] width 736 height 37
click at [778, 370] on div "Senior Technical Lead (AI & Full-Stack) Generate Preview" at bounding box center [801, 348] width 740 height 45
click at [775, 357] on div "Senior Technical Lead (AI & Full-Stack)" at bounding box center [724, 348] width 522 height 28
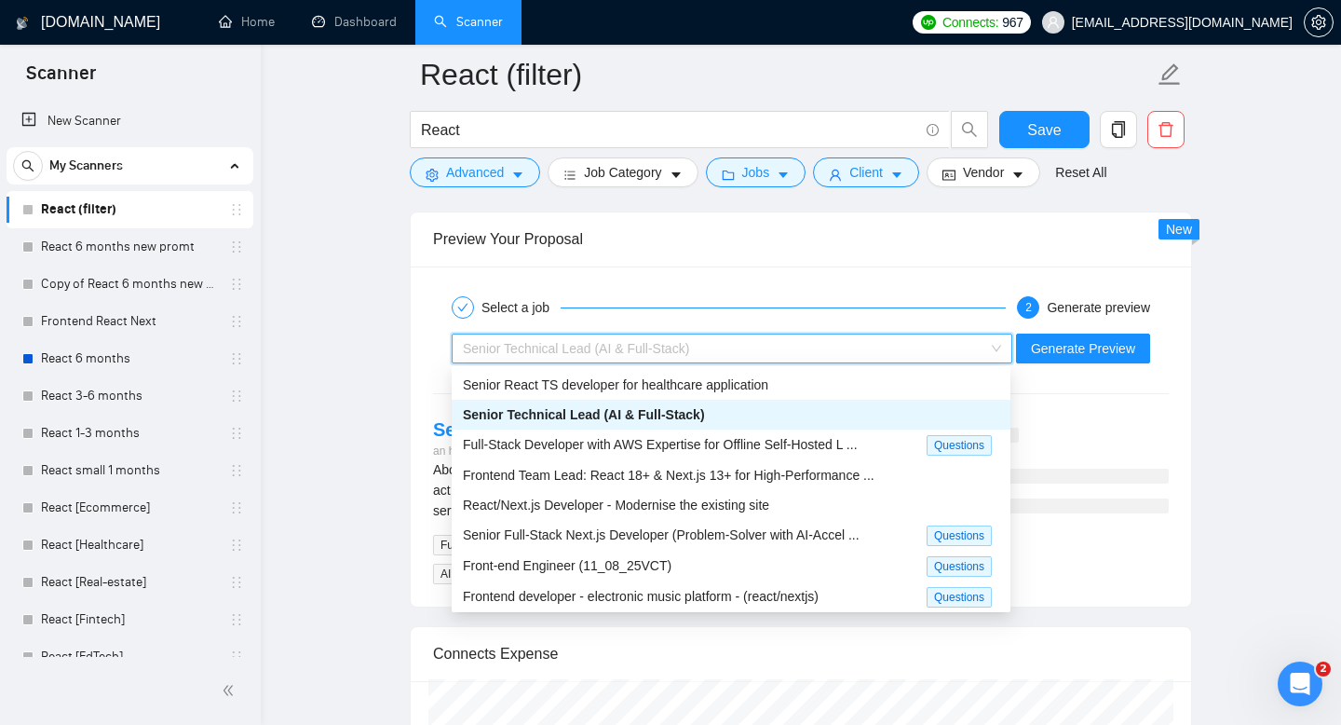
click at [719, 387] on span "Senior React TS developer for healthcare application" at bounding box center [615, 384] width 305 height 15
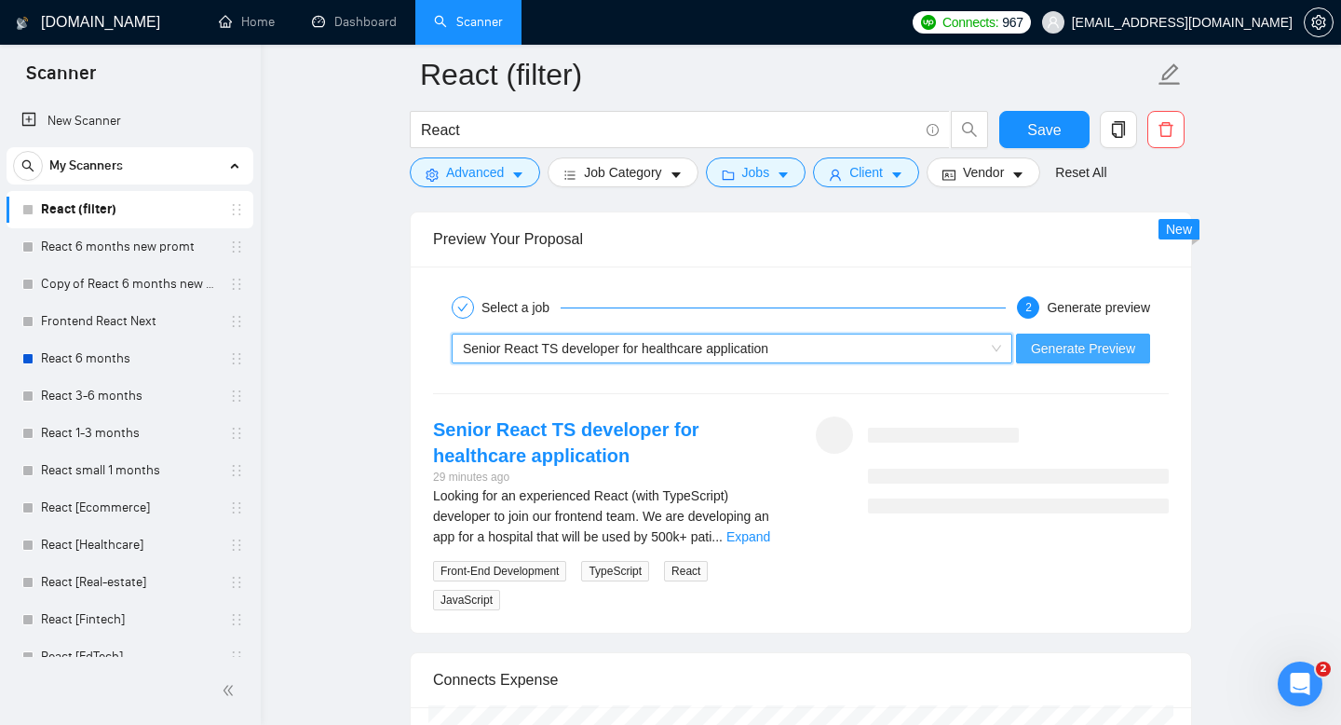
click at [1114, 350] on span "Generate Preview" at bounding box center [1083, 348] width 104 height 20
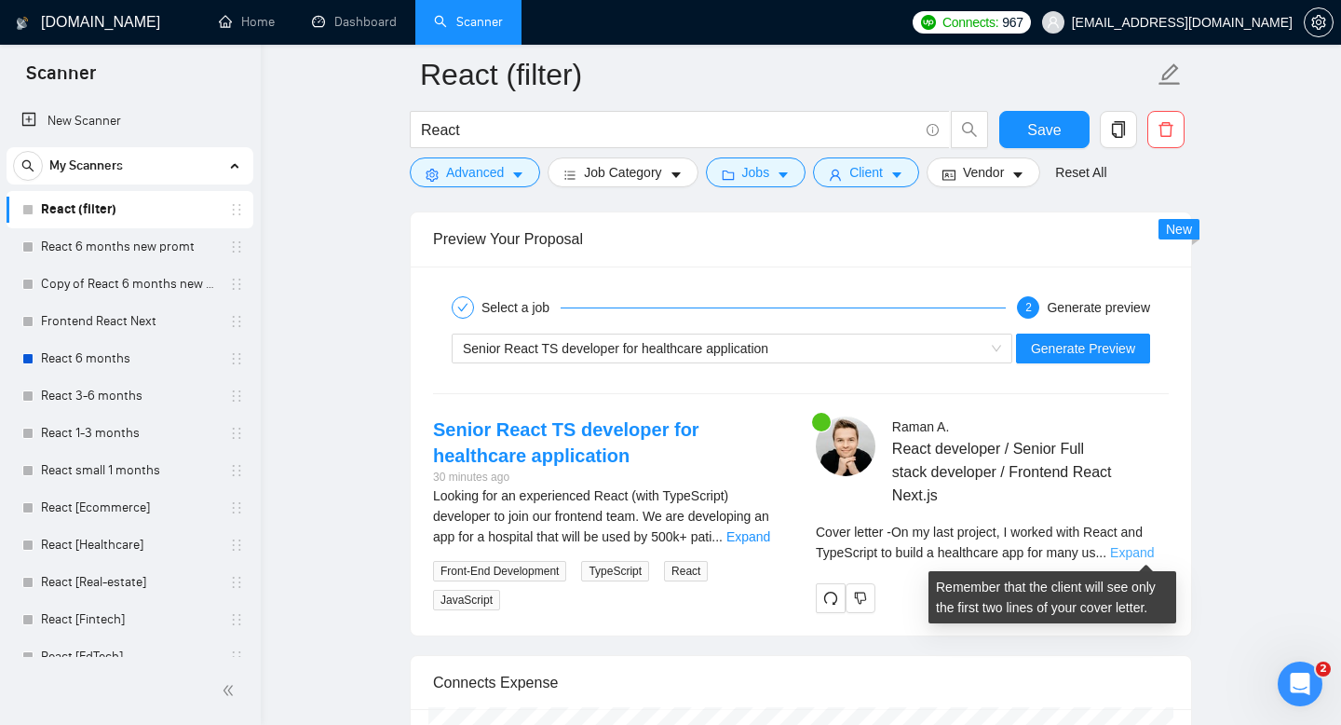
click at [1131, 550] on link "Expand" at bounding box center [1132, 552] width 44 height 15
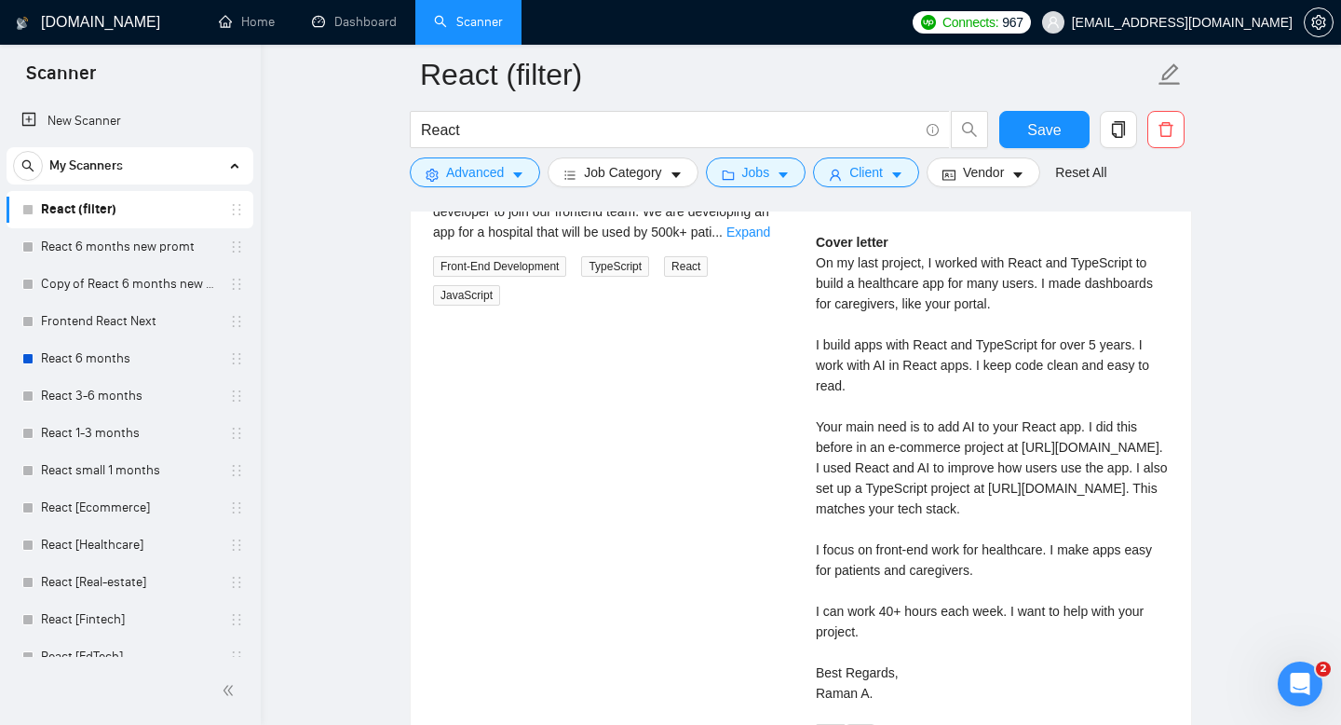
scroll to position [3851, 0]
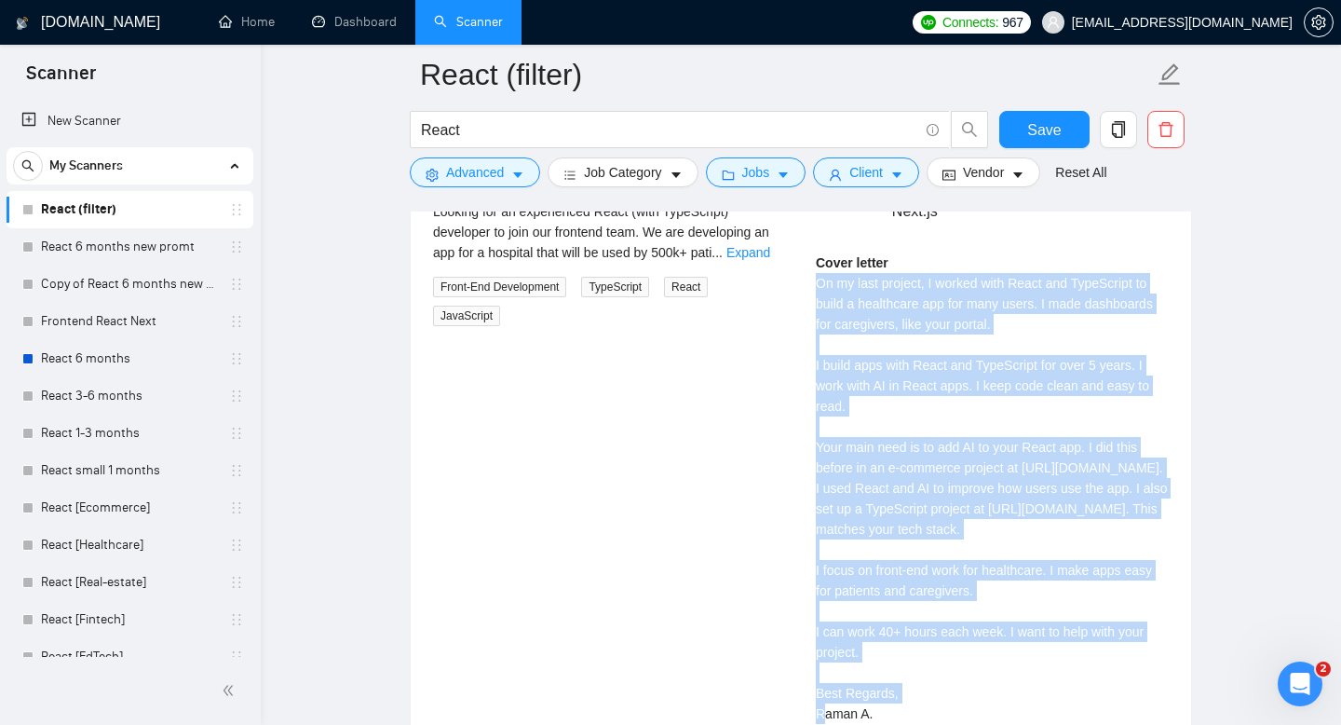
drag, startPoint x: 813, startPoint y: 283, endPoint x: 885, endPoint y: 680, distance: 403.2
click at [885, 680] on div "Raman A . React developer / Senior Full stack developer / Frontend React Next.j…" at bounding box center [992, 453] width 383 height 642
copy div "On my last project, I worked with React and TypeScript to build a healthcare ap…"
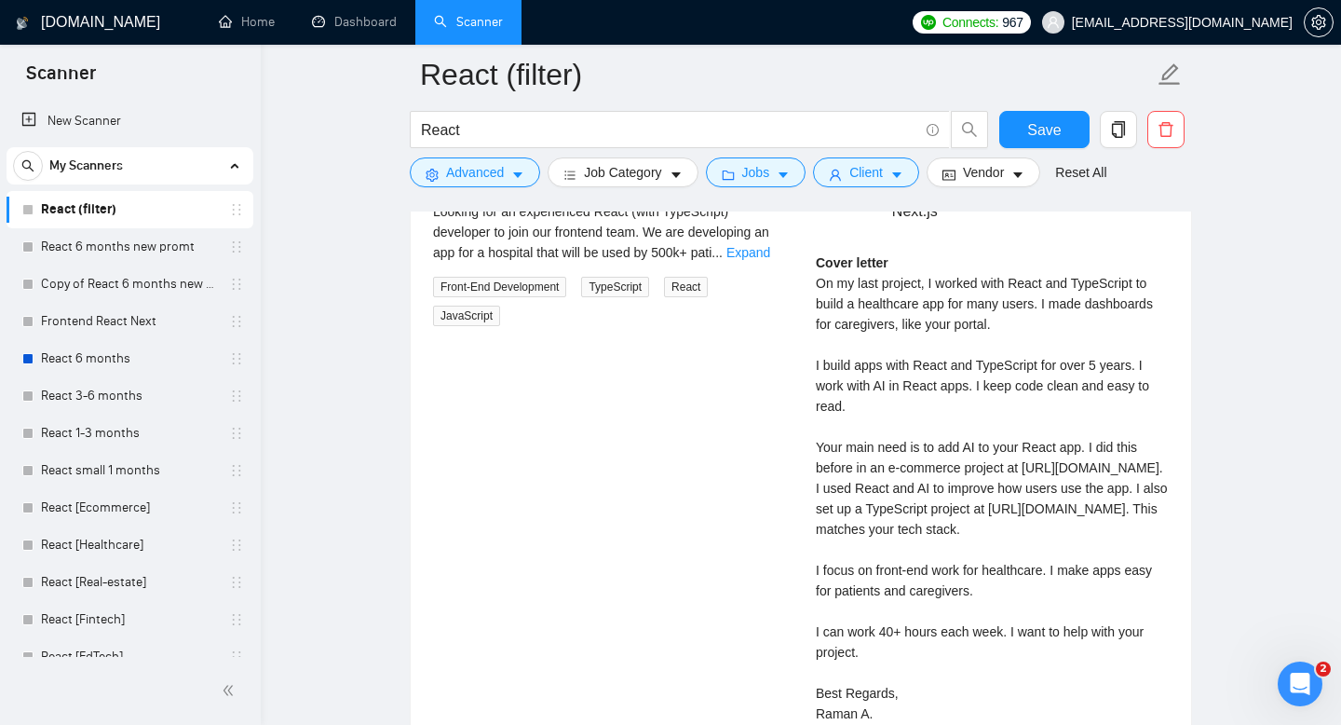
click at [660, 393] on div "Senior React TS developer for healthcare application 30 minutes ago Looking for…" at bounding box center [801, 453] width 766 height 642
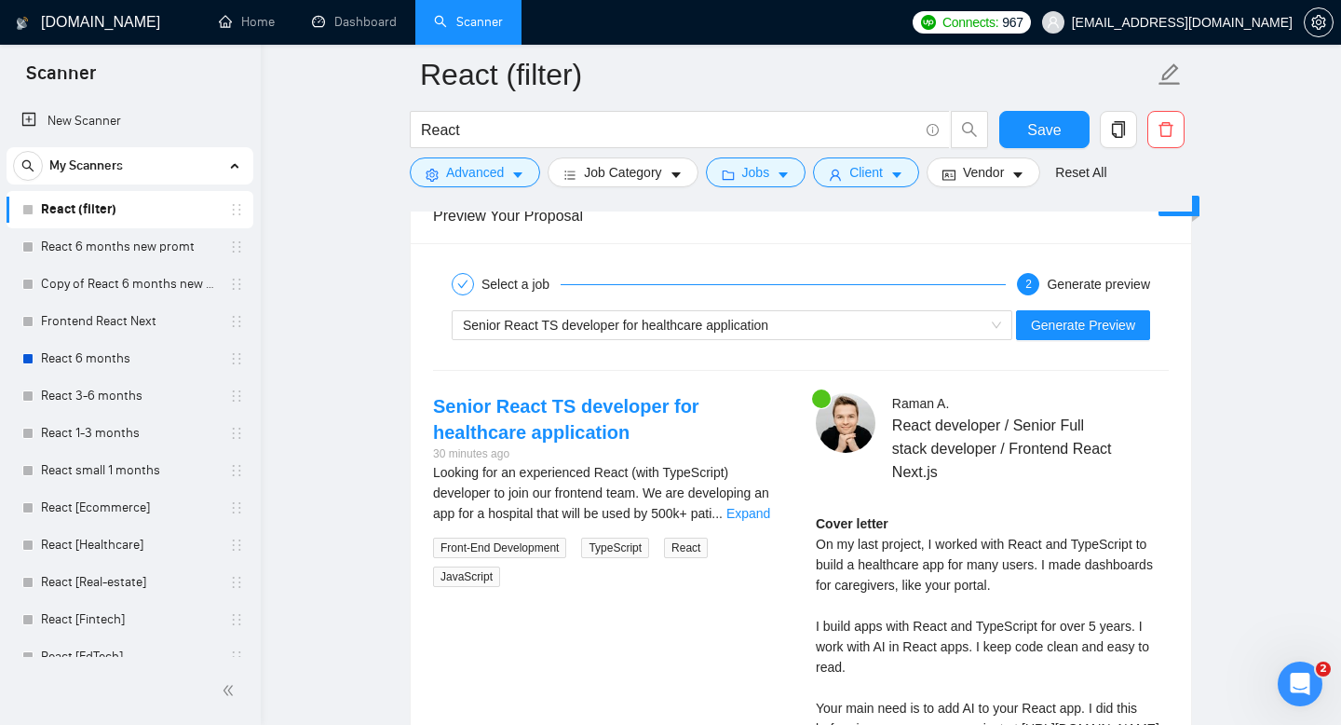
scroll to position [3586, 0]
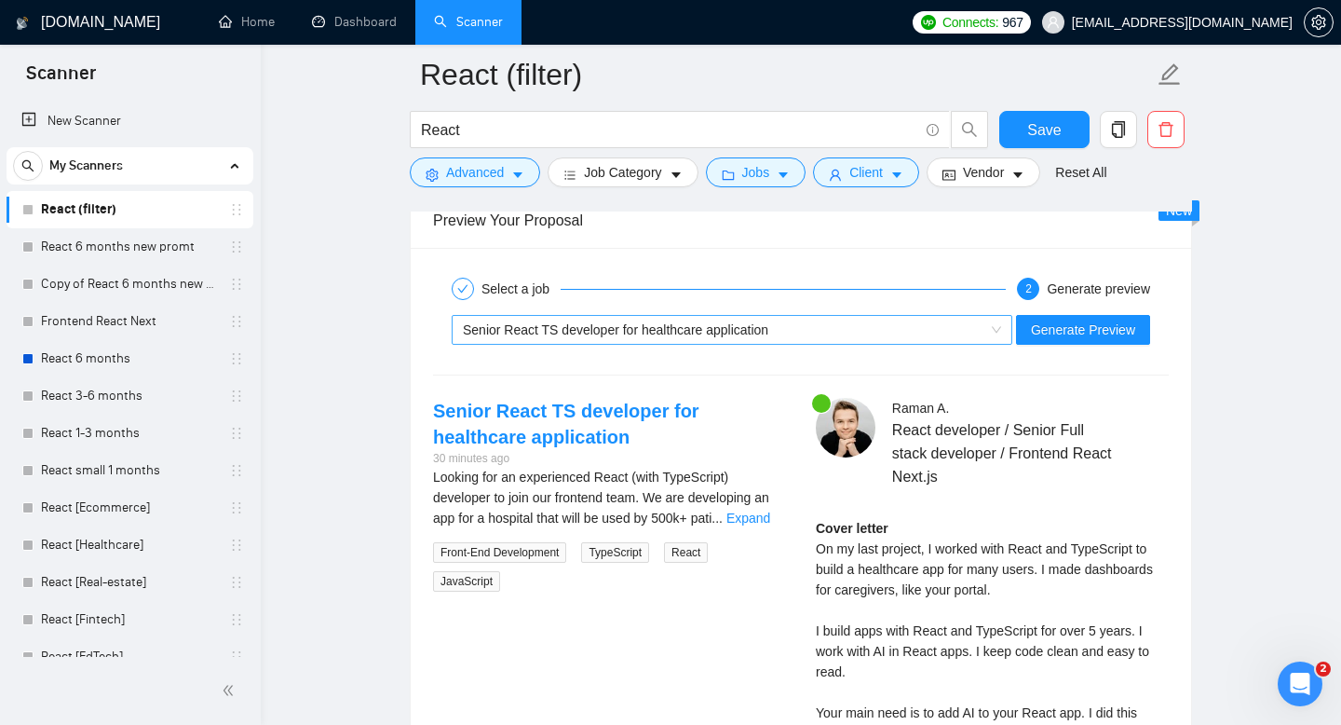
click at [676, 333] on span "Senior React TS developer for healthcare application" at bounding box center [615, 329] width 305 height 15
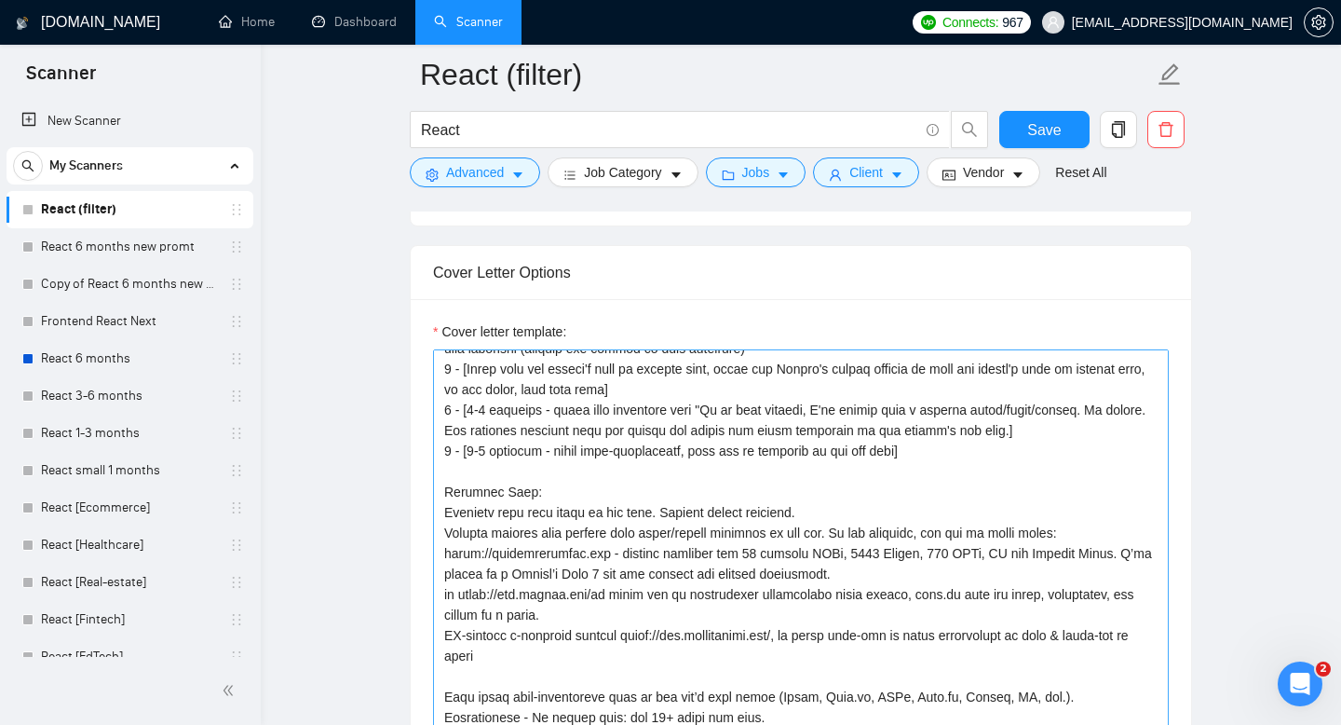
scroll to position [309, 0]
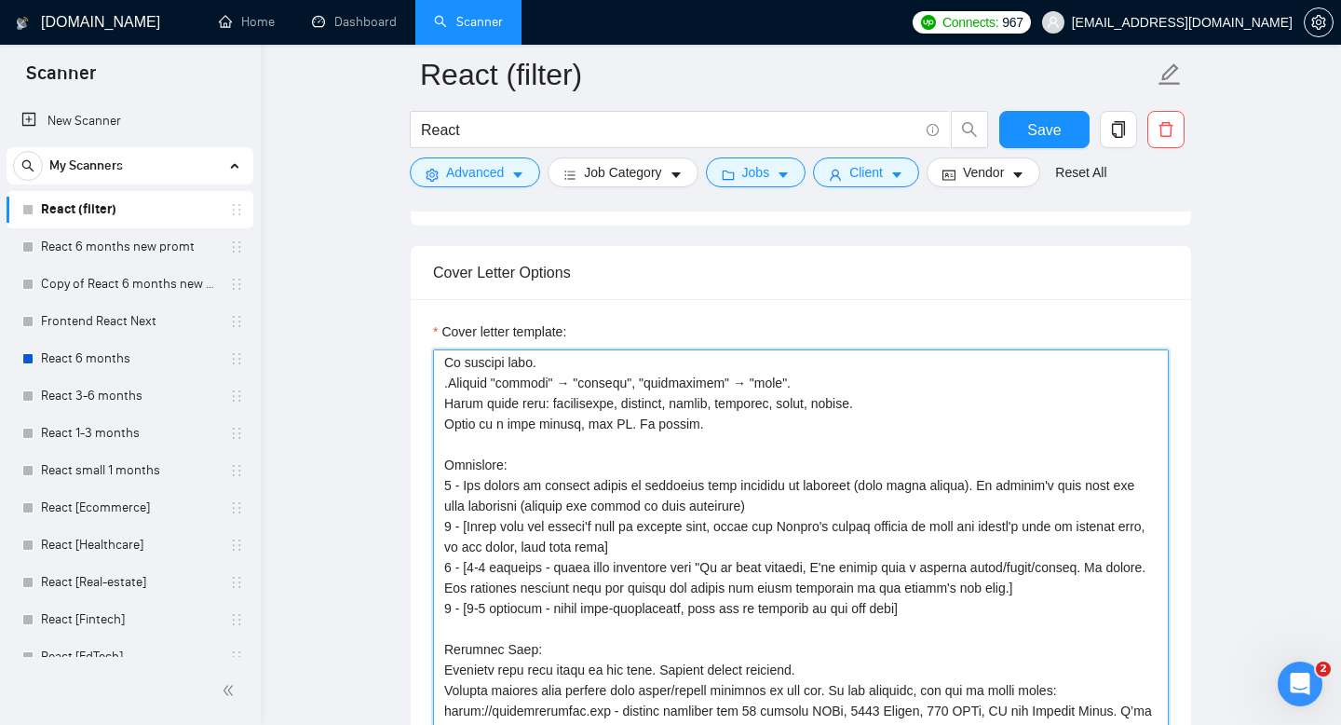
click at [609, 453] on textarea "Cover letter template:" at bounding box center [801, 558] width 736 height 419
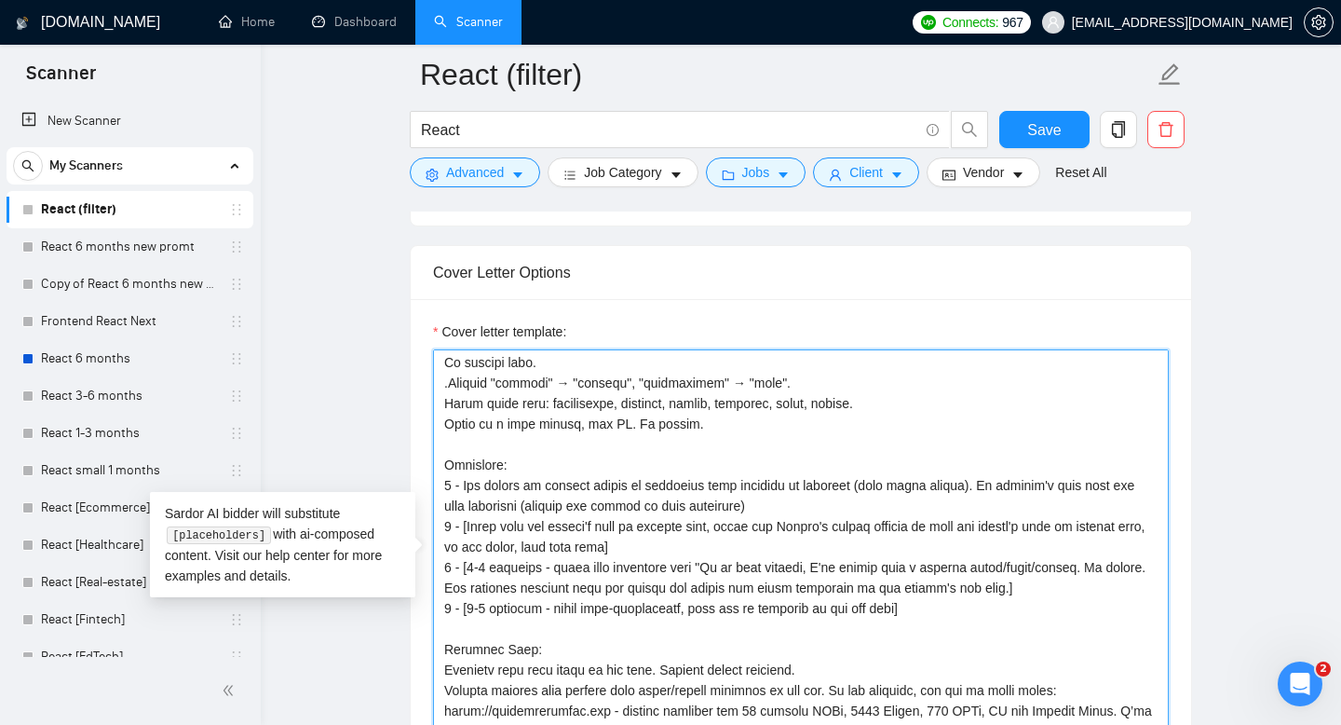
click at [576, 466] on textarea "Cover letter template:" at bounding box center [801, 558] width 736 height 419
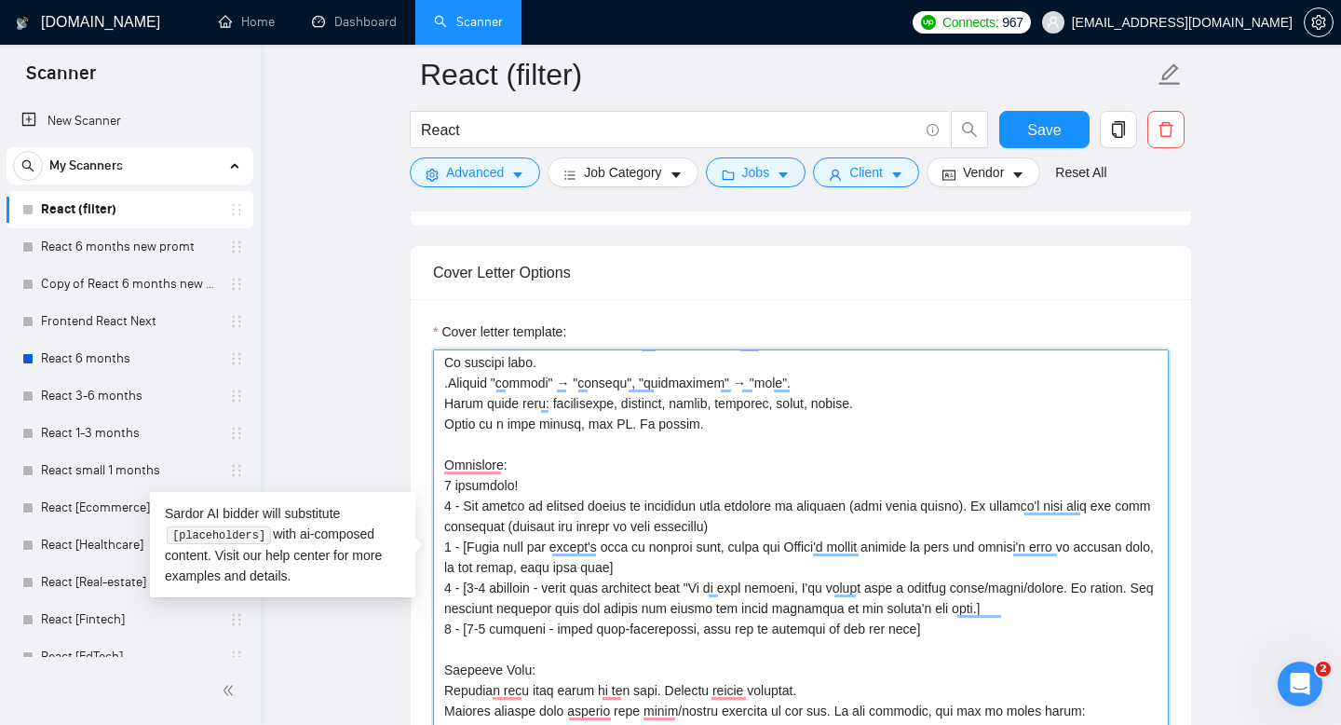
click at [620, 568] on textarea "Cover letter template:" at bounding box center [801, 558] width 736 height 419
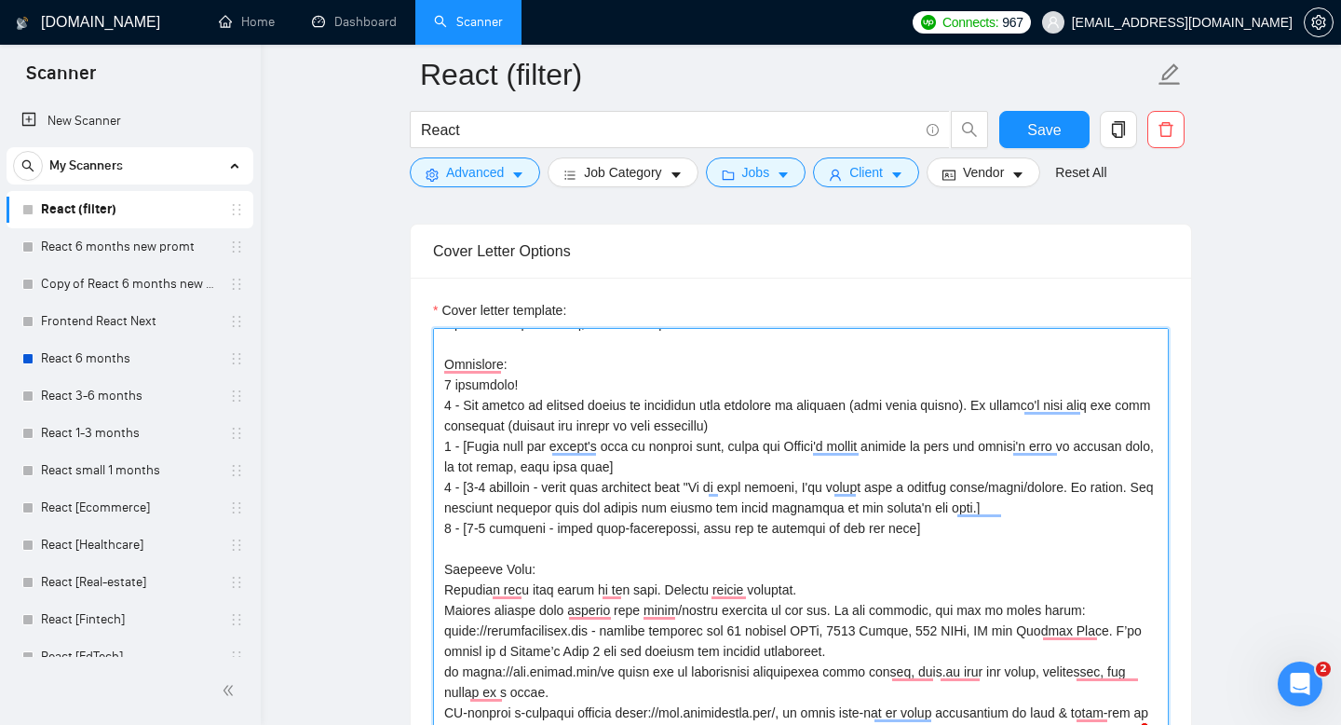
scroll to position [0, 0]
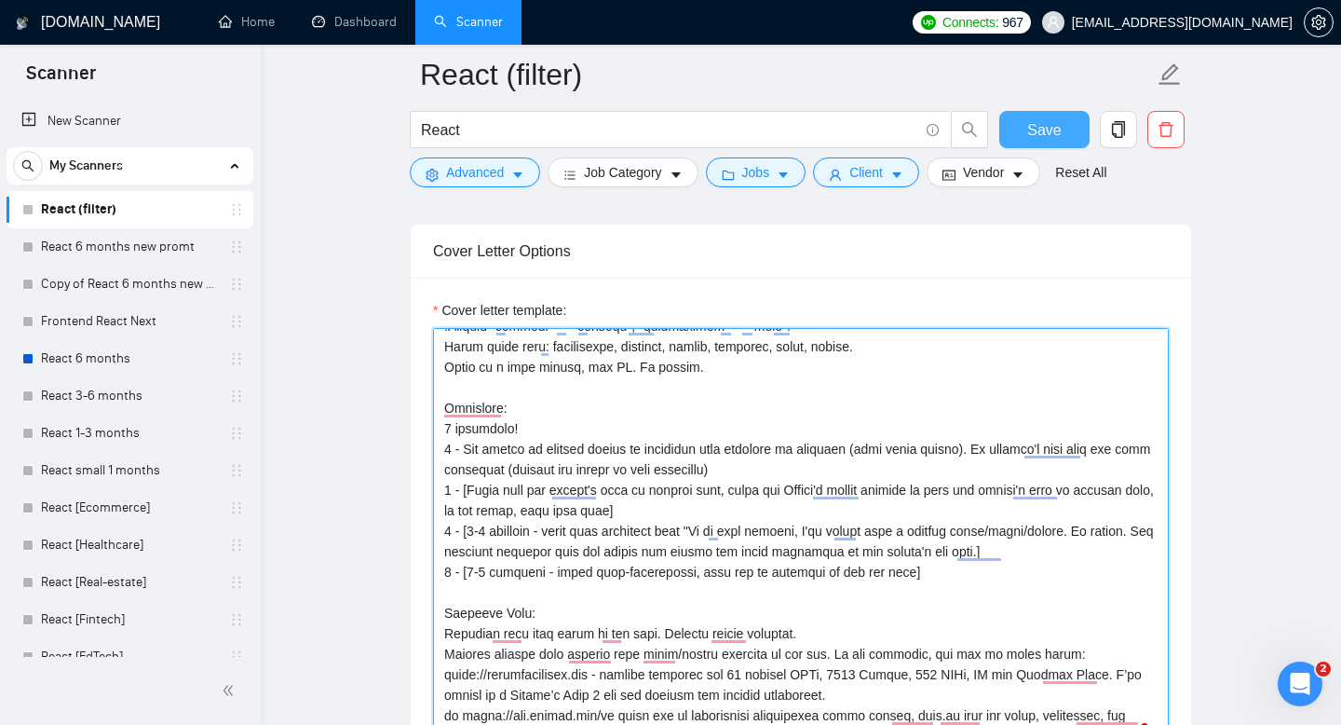
type textarea "Lor ipsumdolors (ametc, adipiscingel) sedd eiu temp incidid utlab etdolo magnaa…"
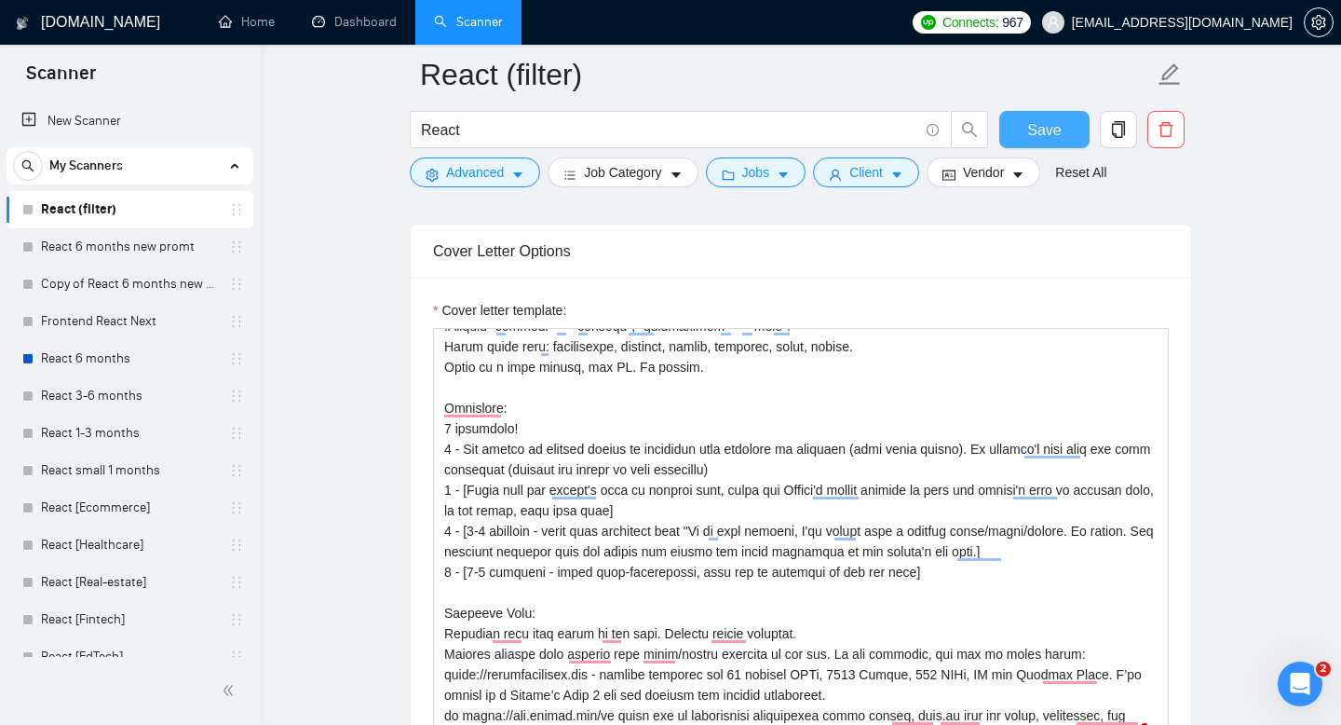
click at [1056, 121] on span "Save" at bounding box center [1044, 129] width 34 height 23
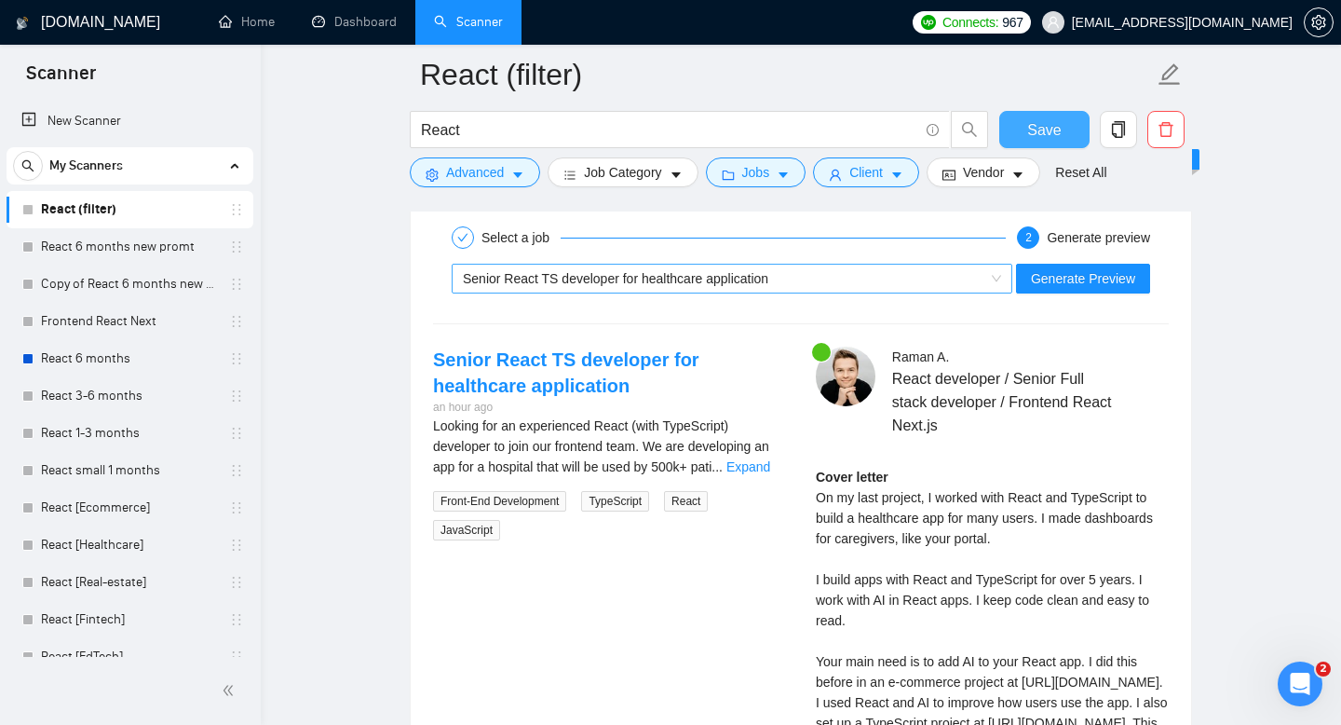
click at [692, 271] on span "Senior React TS developer for healthcare application" at bounding box center [615, 278] width 305 height 15
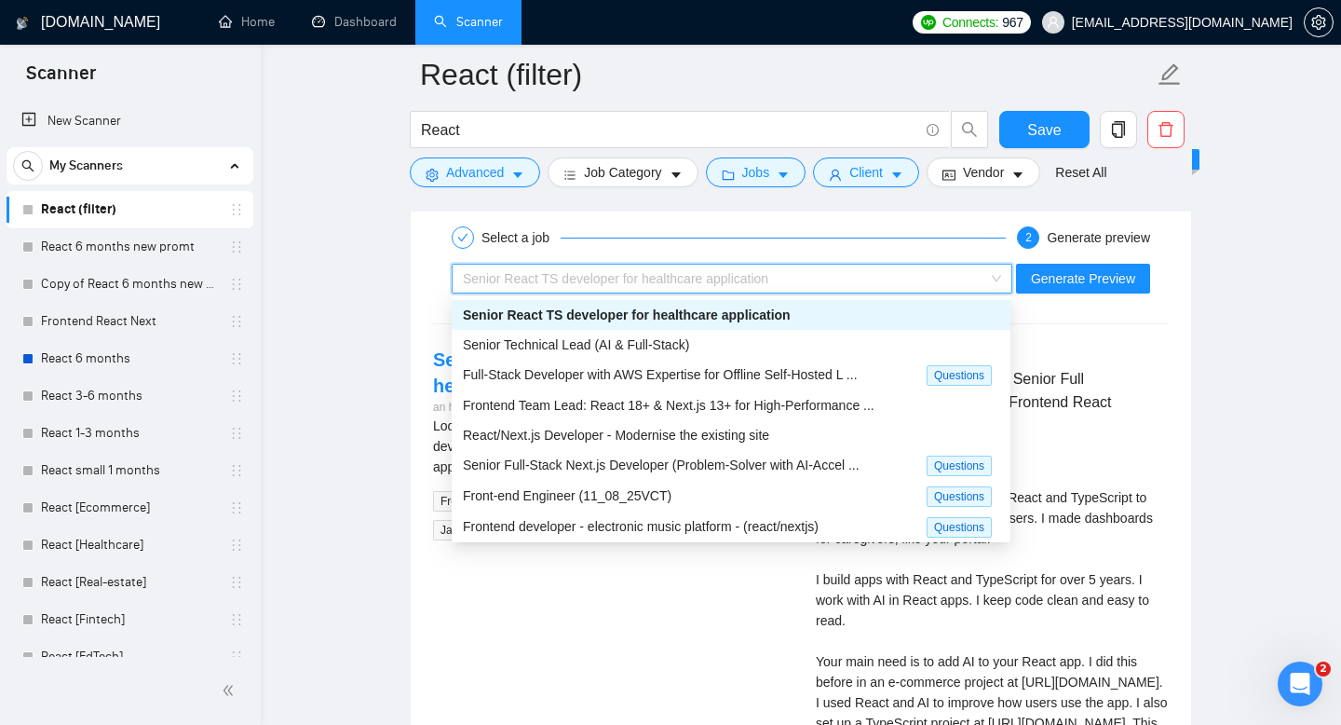
click at [631, 314] on span "Senior React TS developer for healthcare application" at bounding box center [627, 314] width 328 height 15
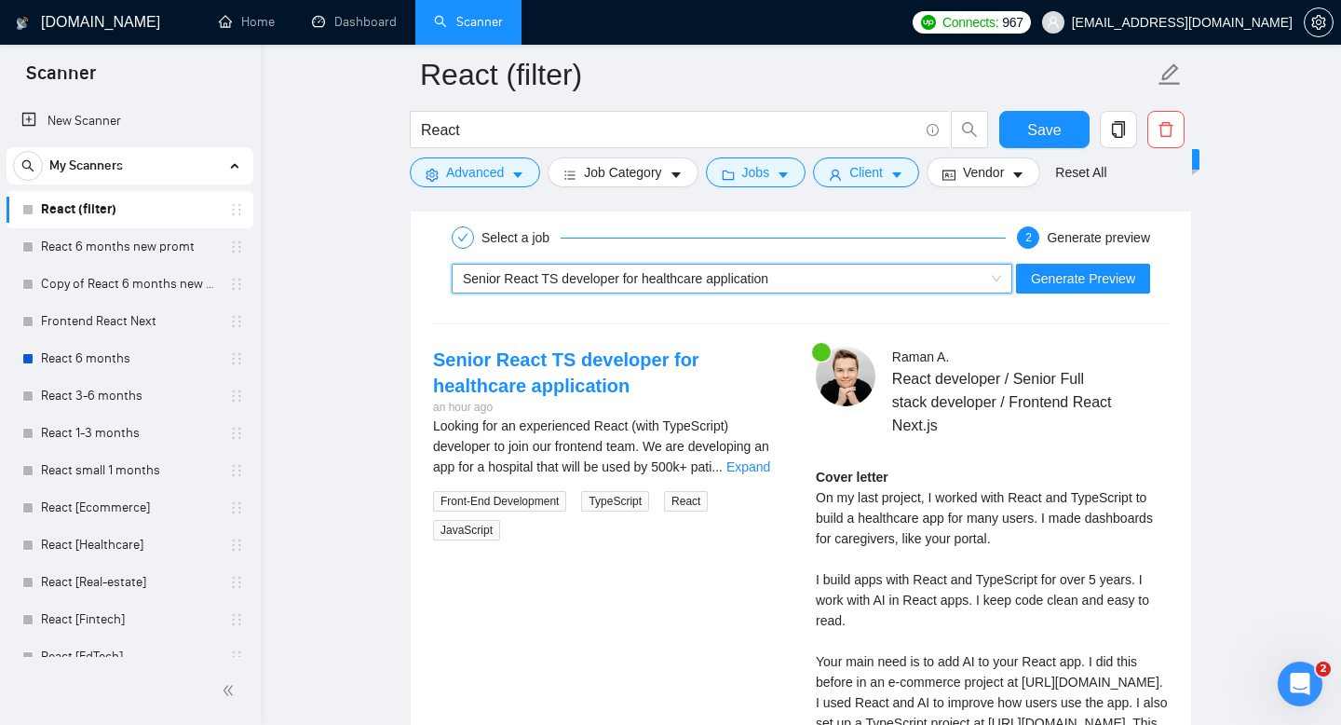
click at [678, 275] on span "Senior React TS developer for healthcare application" at bounding box center [615, 278] width 305 height 15
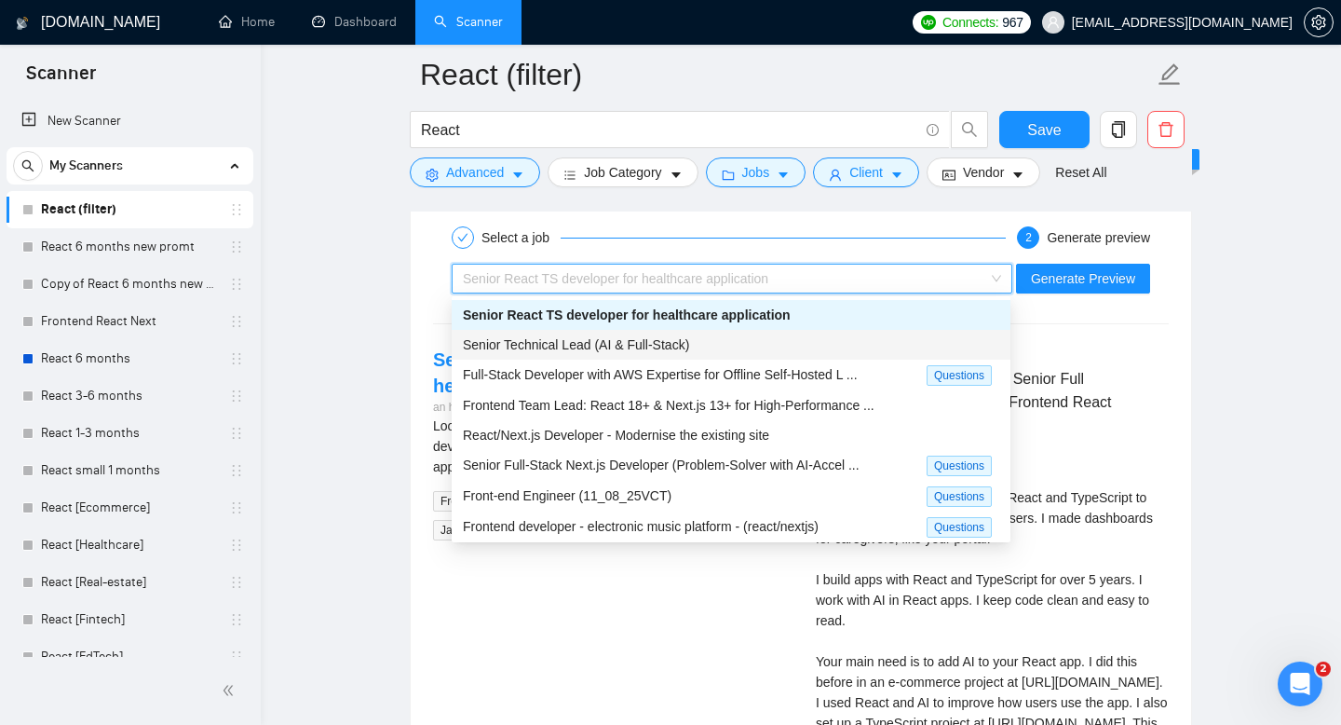
click at [643, 337] on span "Senior Technical Lead (AI & Full-Stack)" at bounding box center [576, 344] width 226 height 15
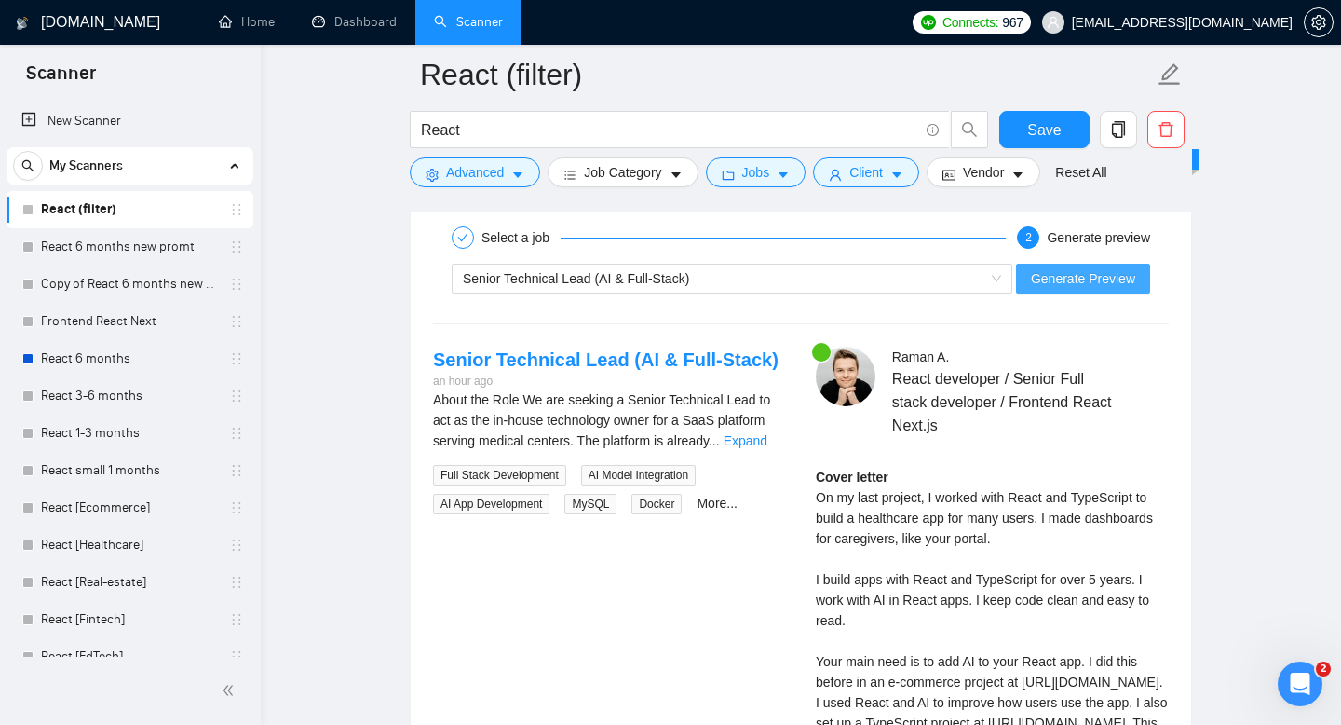
click at [1079, 282] on span "Generate Preview" at bounding box center [1083, 278] width 104 height 20
